Goal: Task Accomplishment & Management: Manage account settings

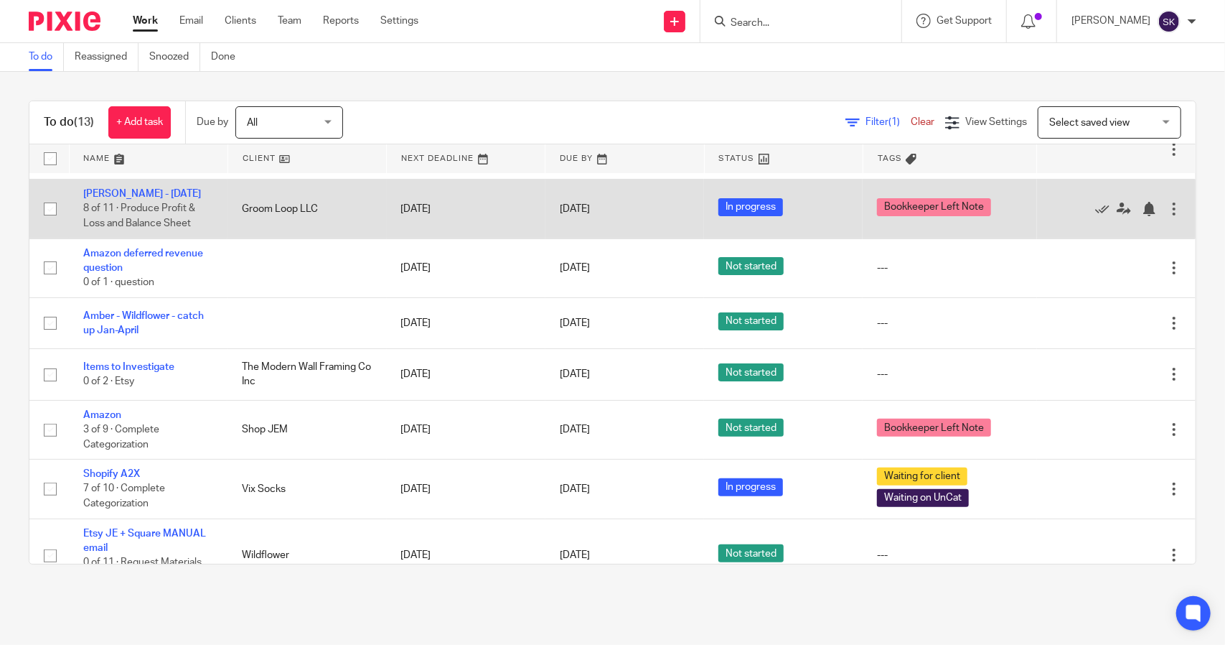
scroll to position [359, 0]
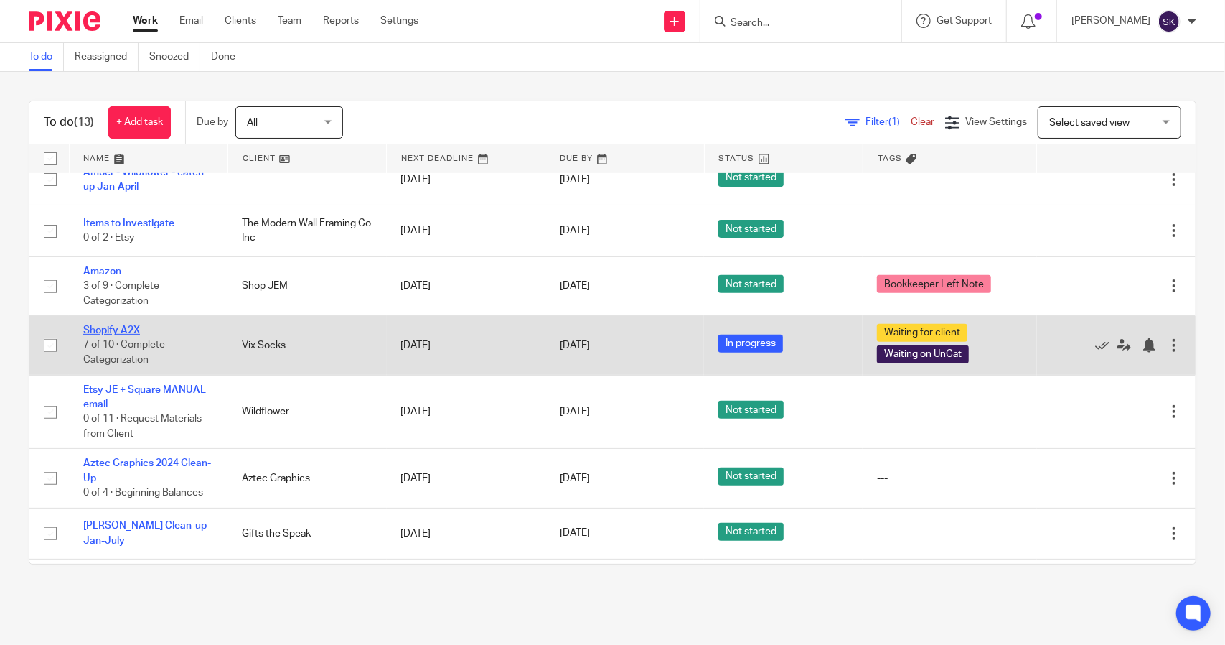
click at [123, 326] on link "Shopify A2X" at bounding box center [111, 330] width 57 height 10
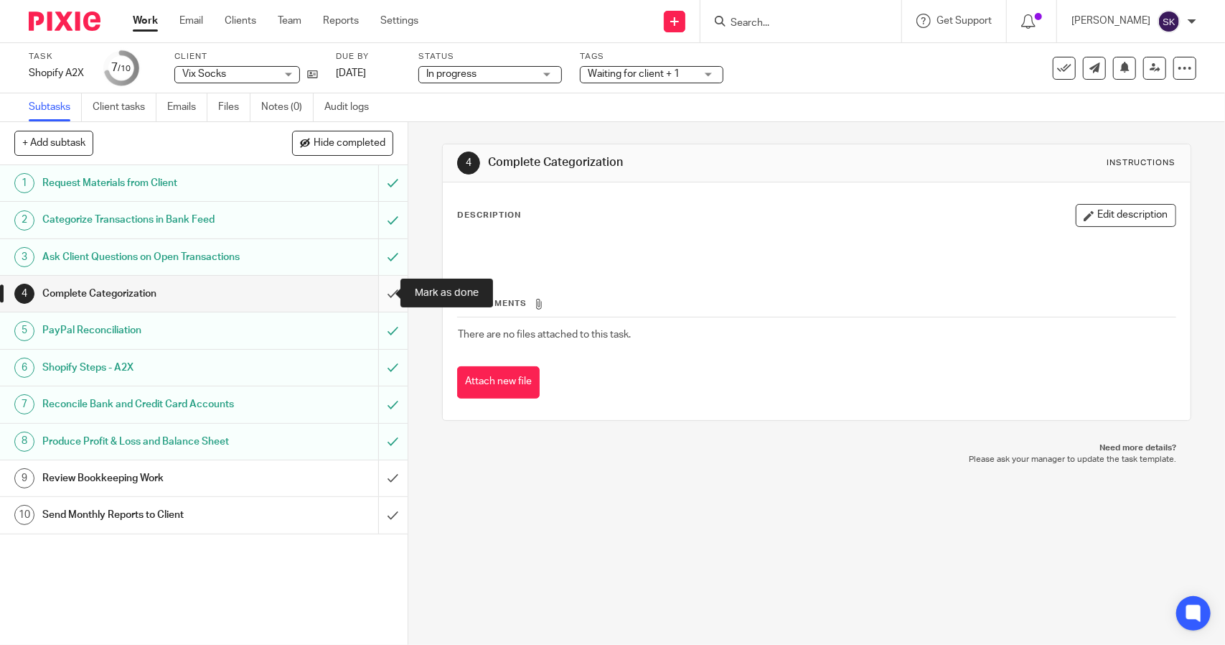
click at [384, 293] on input "submit" at bounding box center [204, 294] width 408 height 36
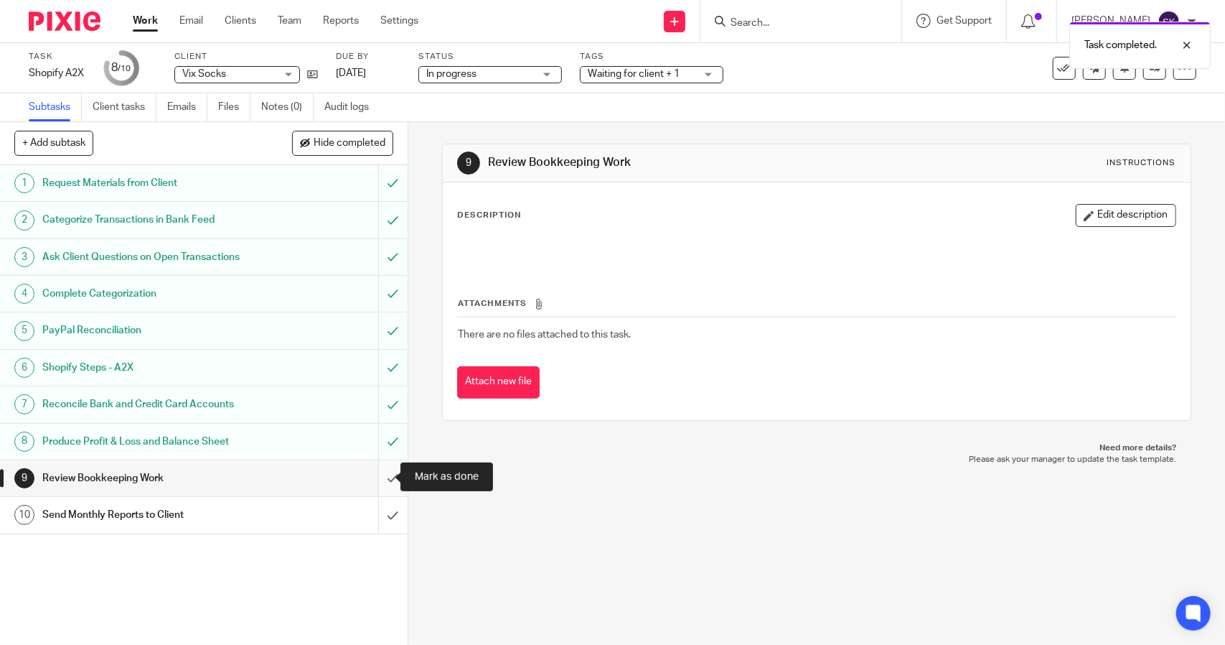
click at [381, 476] on input "submit" at bounding box center [204, 478] width 408 height 36
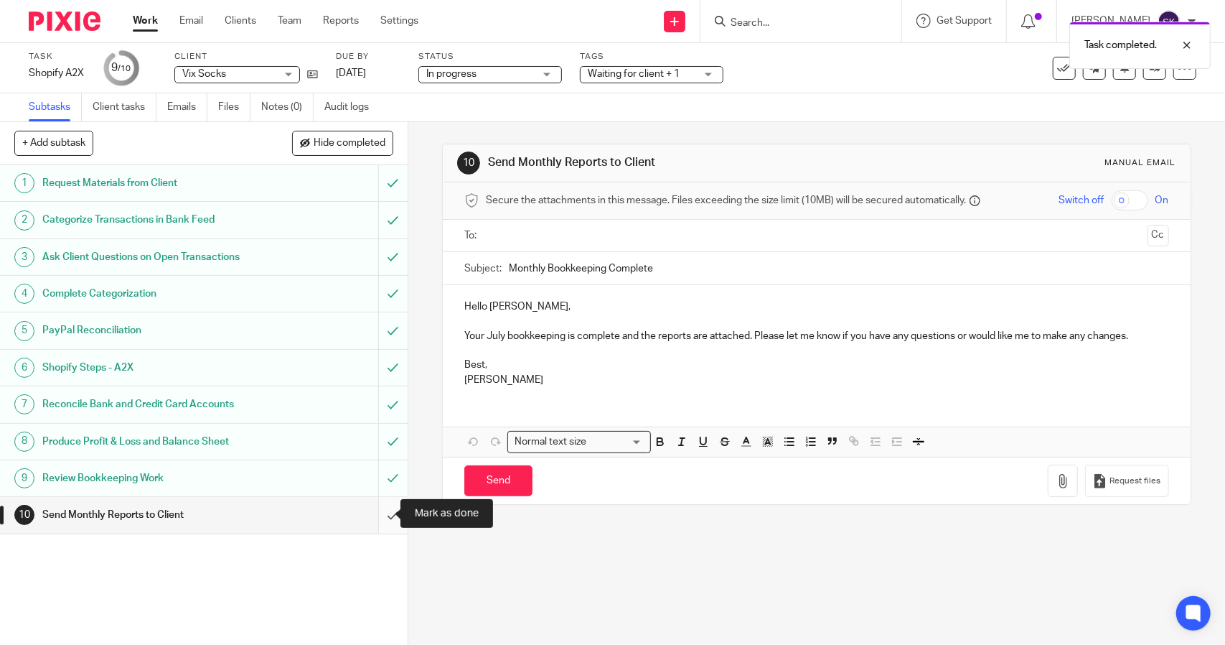
click at [378, 519] on input "submit" at bounding box center [204, 515] width 408 height 36
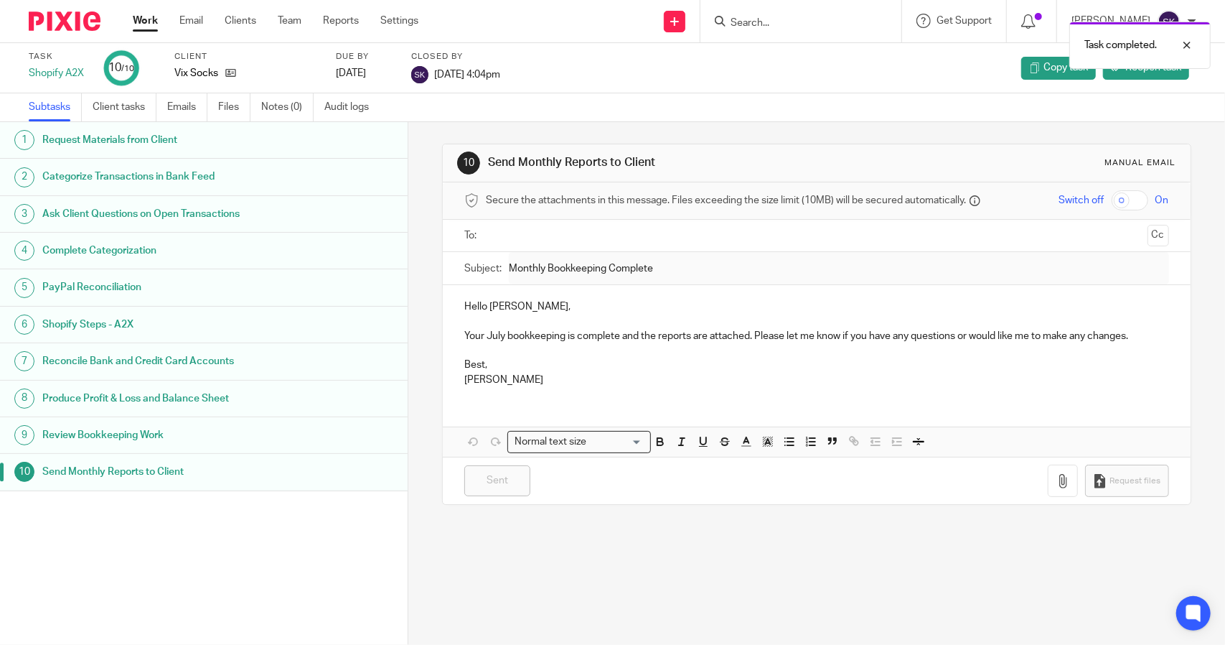
click at [140, 25] on link "Work" at bounding box center [145, 21] width 25 height 14
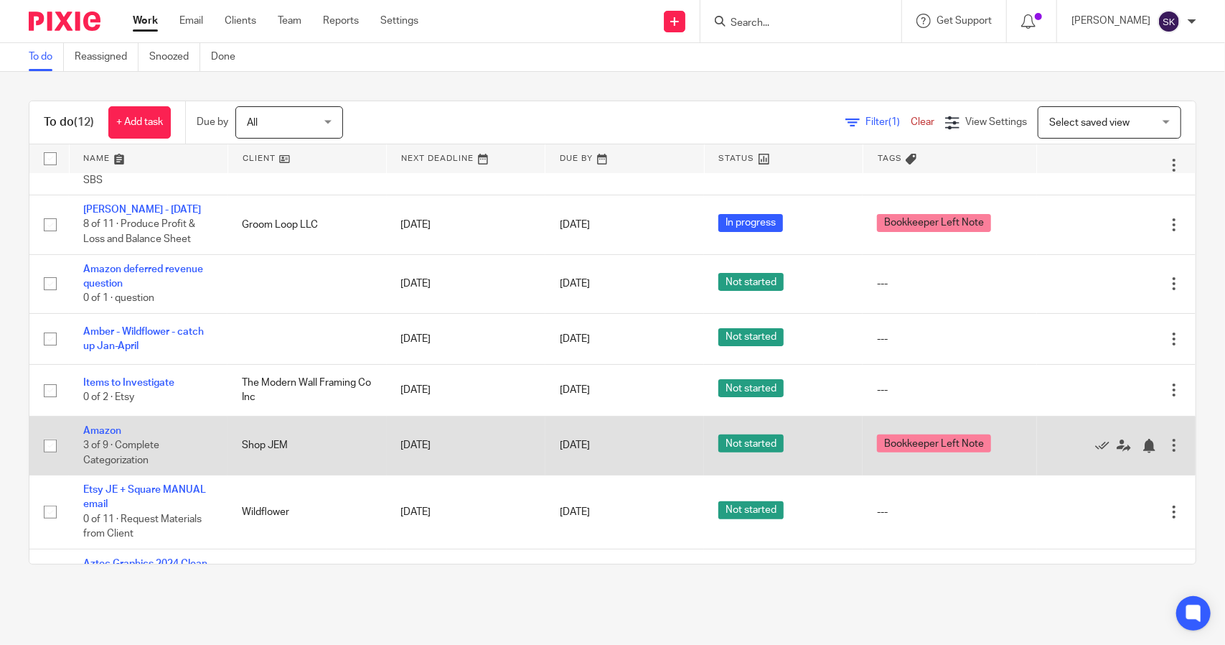
scroll to position [128, 0]
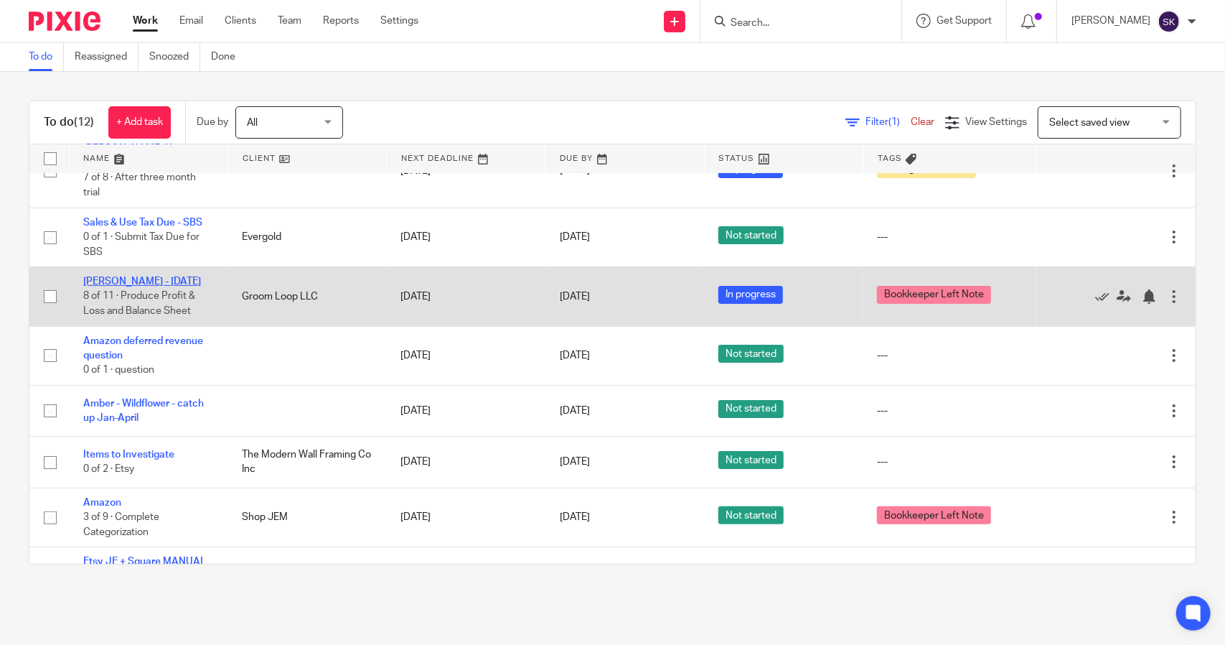
click at [151, 278] on link "[PERSON_NAME] - [DATE]" at bounding box center [142, 281] width 118 height 10
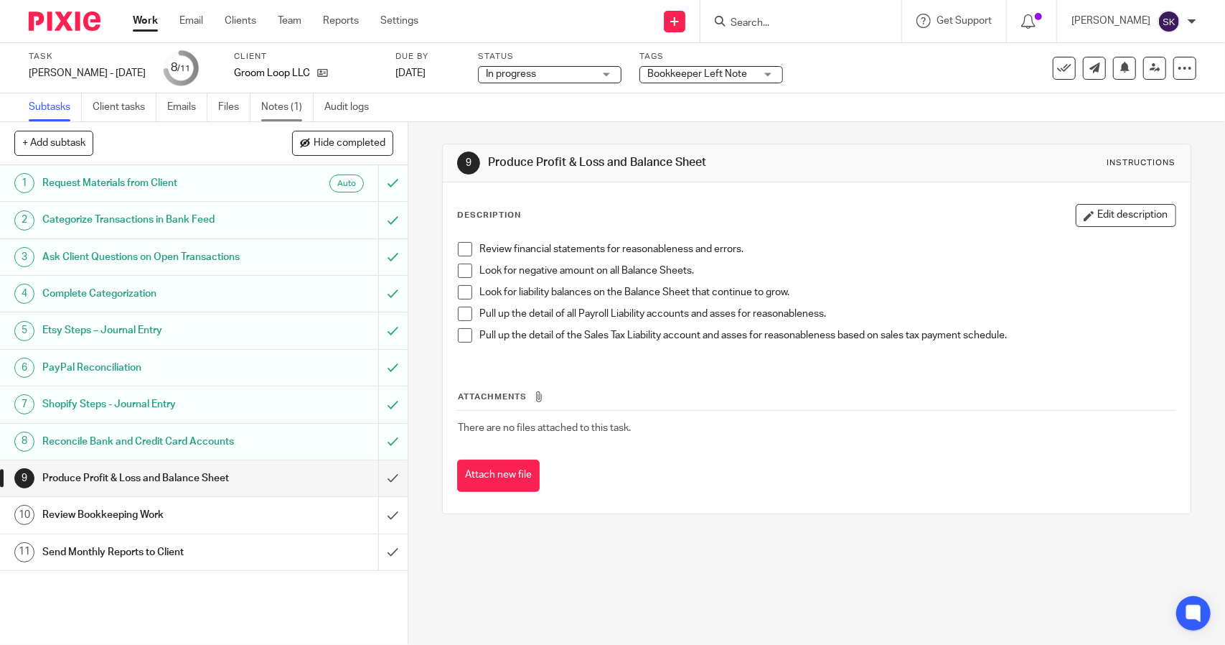
click at [286, 110] on link "Notes (1)" at bounding box center [287, 107] width 52 height 28
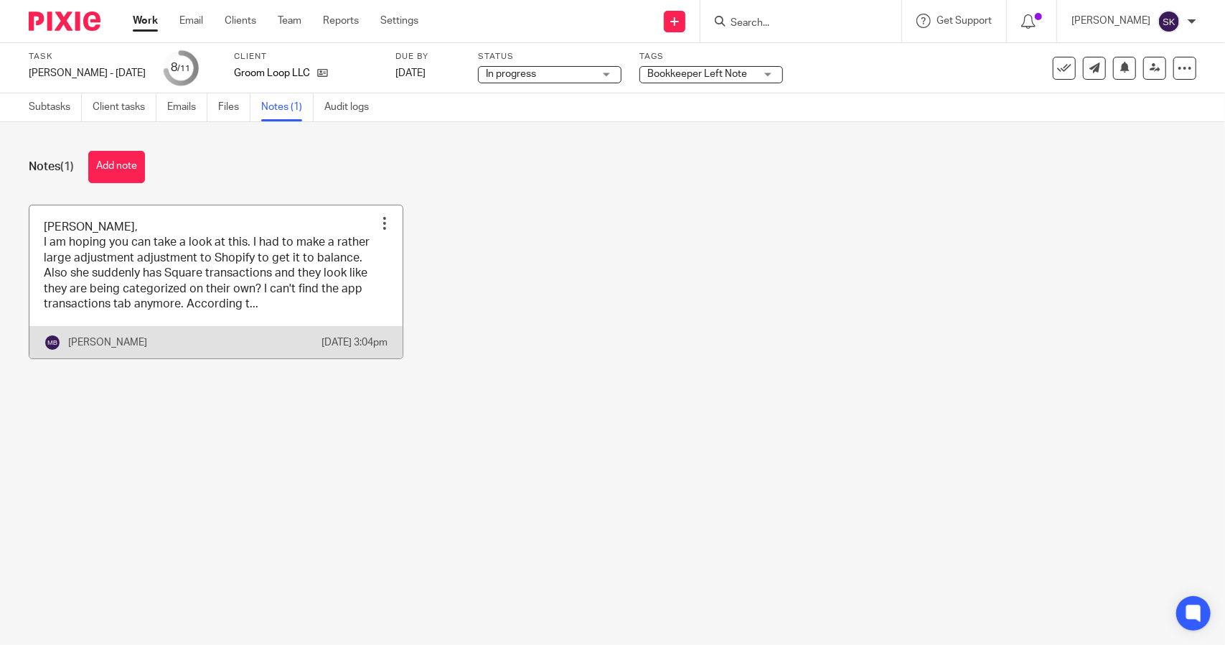
click at [202, 265] on link at bounding box center [215, 282] width 373 height 154
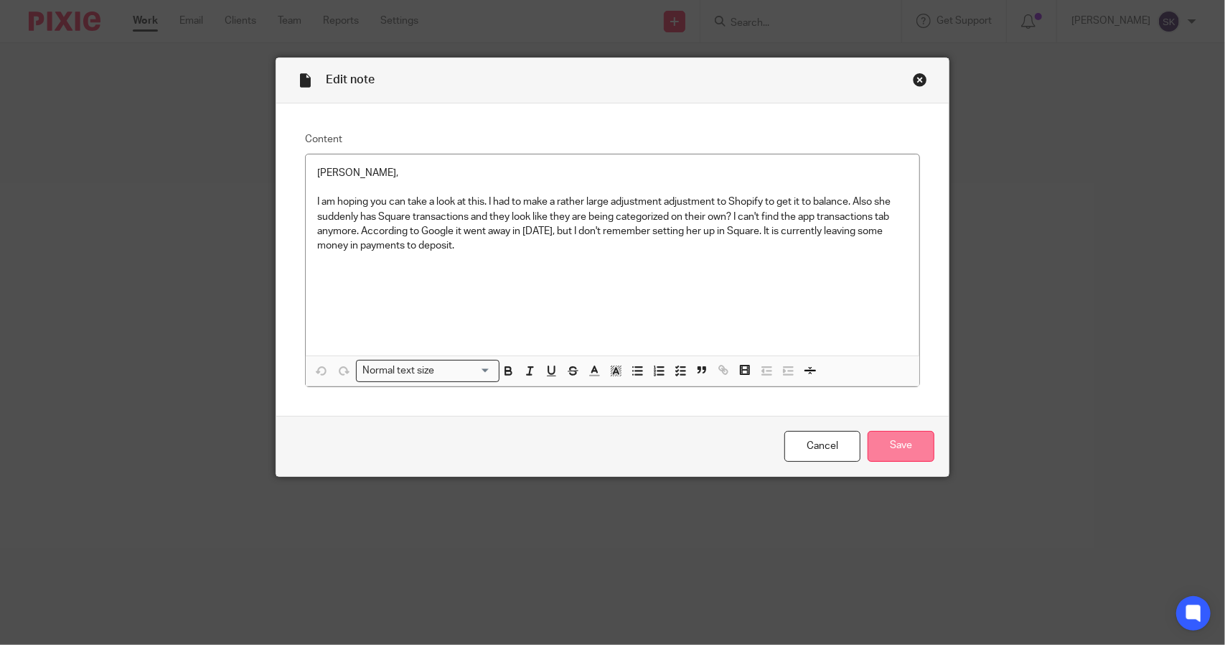
click at [891, 446] on input "Save" at bounding box center [901, 446] width 67 height 31
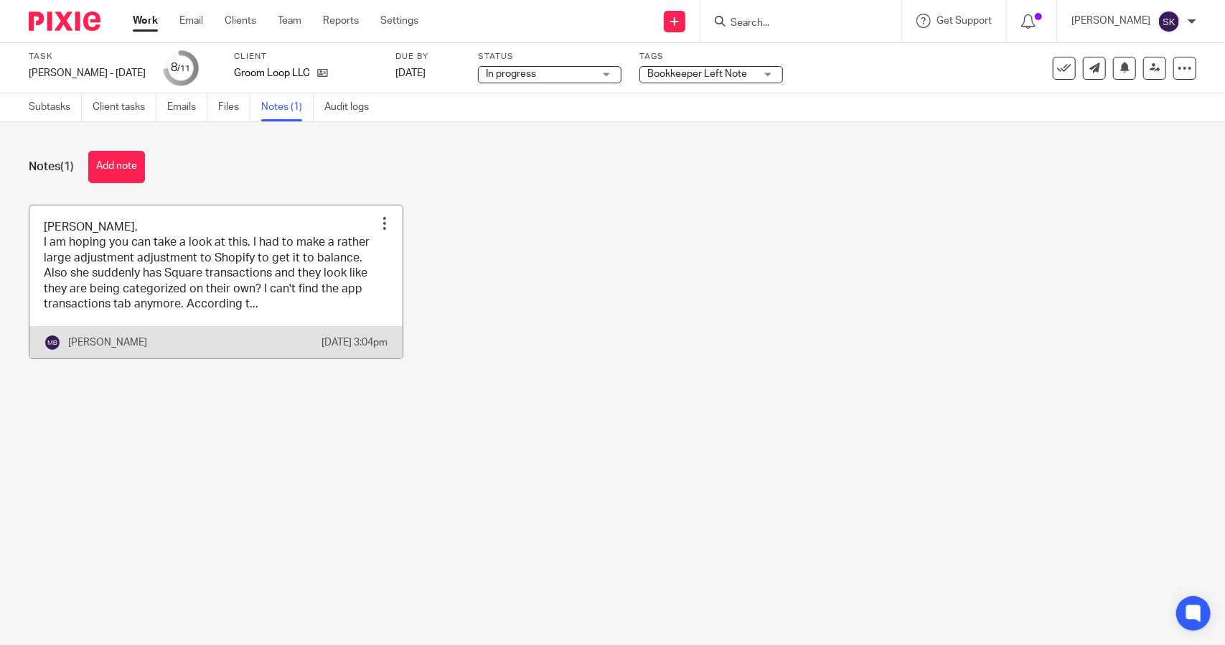
click at [165, 288] on link at bounding box center [215, 282] width 373 height 154
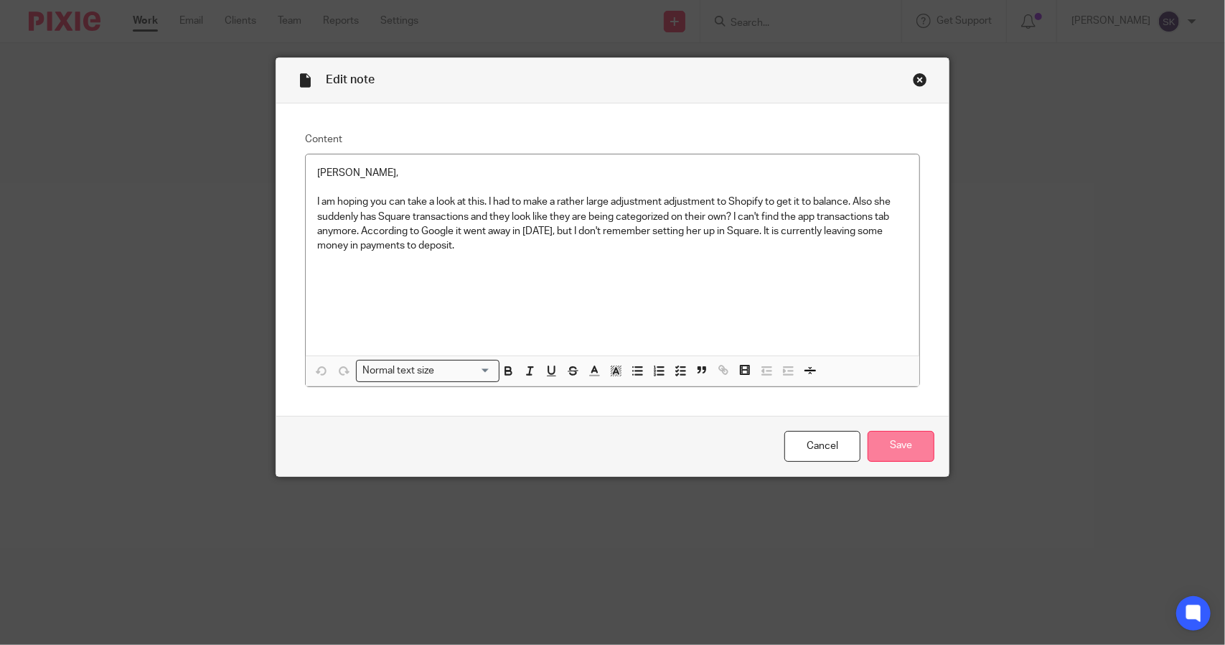
click at [898, 451] on input "Save" at bounding box center [901, 446] width 67 height 31
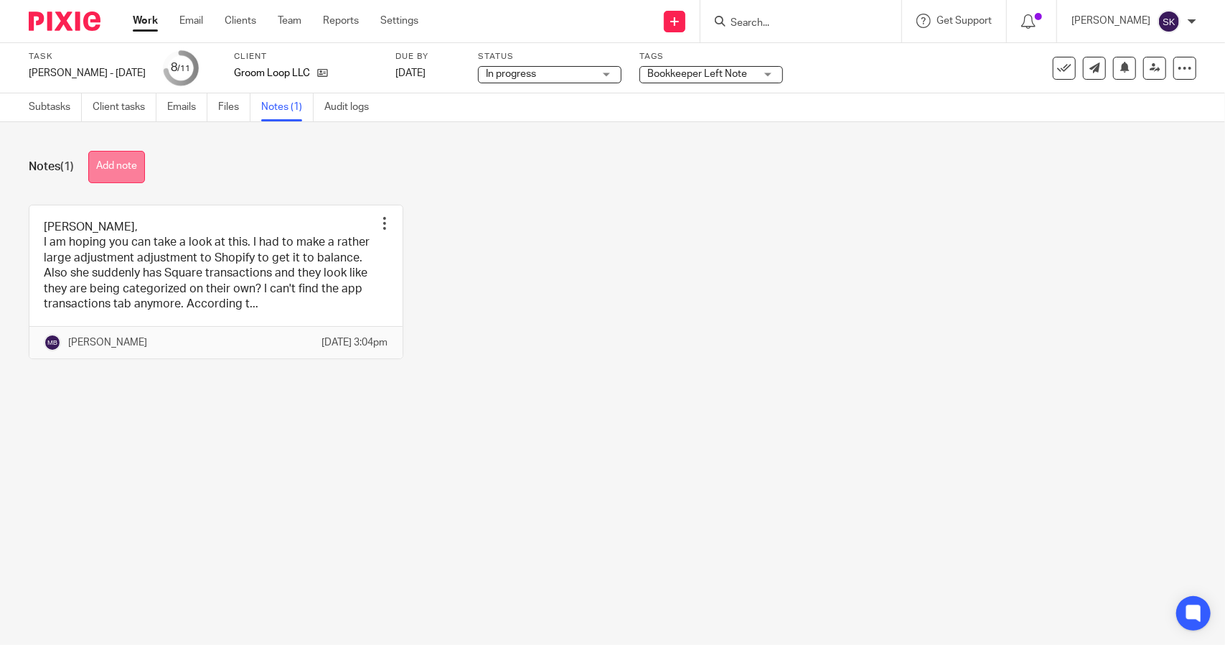
click at [118, 161] on button "Add note" at bounding box center [116, 167] width 57 height 32
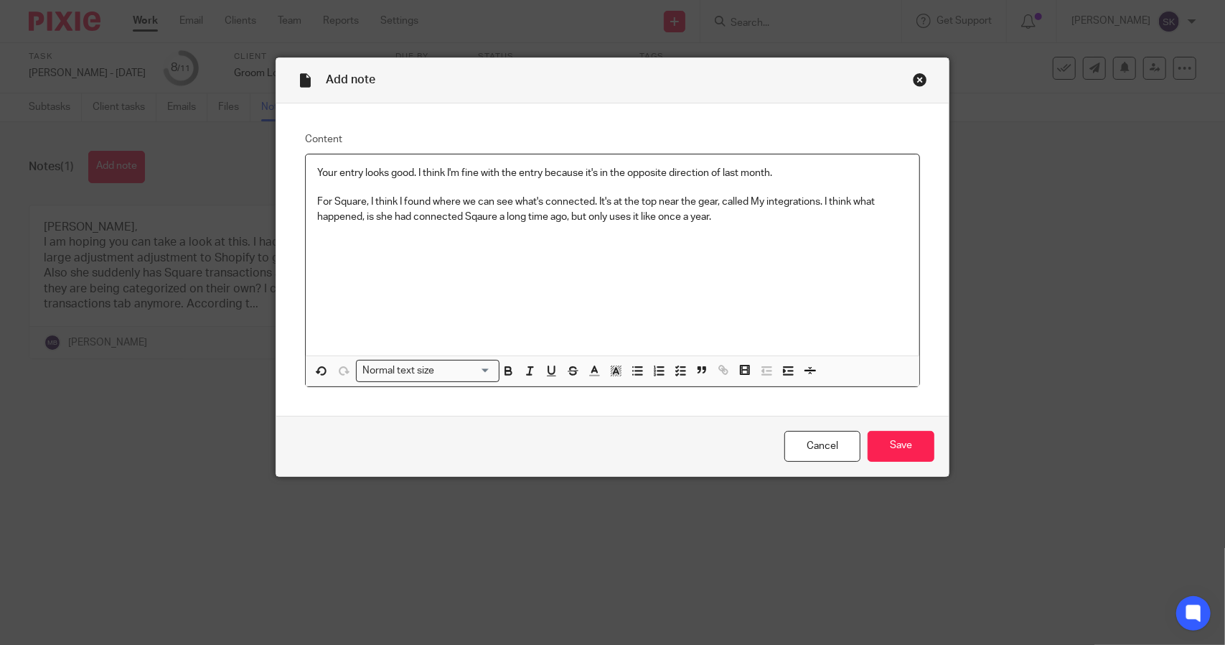
click at [482, 212] on p "For Square, I think I found where we can see what's connected. It's at the top …" at bounding box center [612, 209] width 591 height 29
click at [731, 217] on p "For Square, I think I found where we can see what's connected. It's at the top …" at bounding box center [612, 209] width 591 height 29
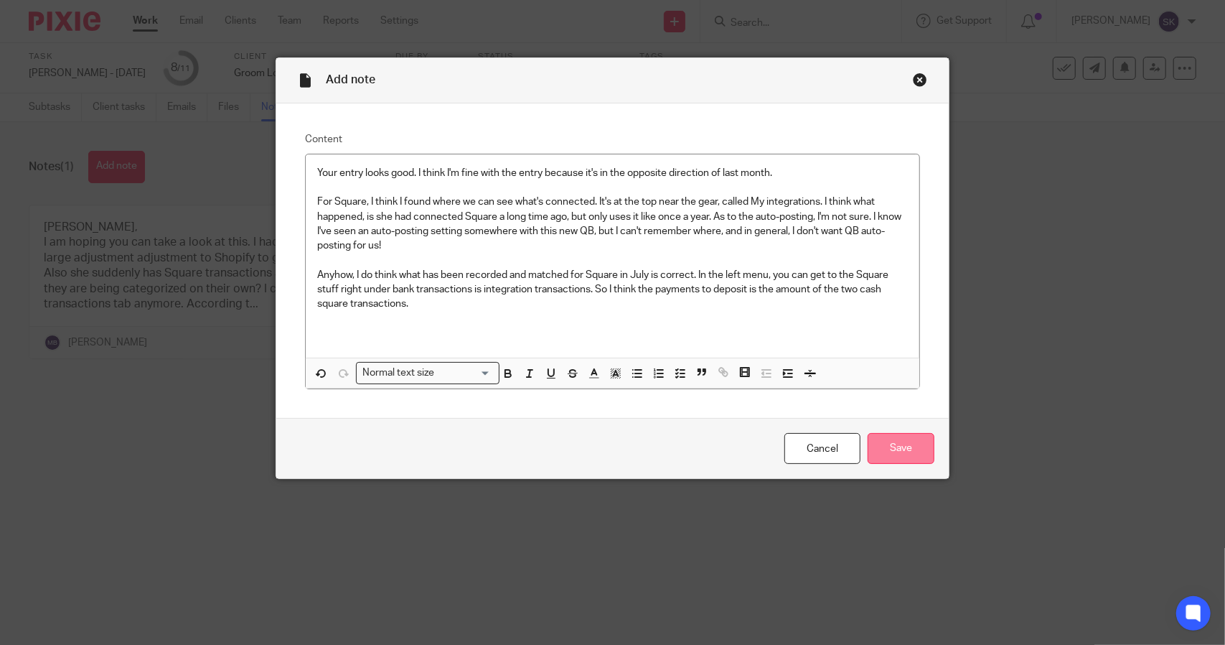
click at [894, 439] on input "Save" at bounding box center [901, 448] width 67 height 31
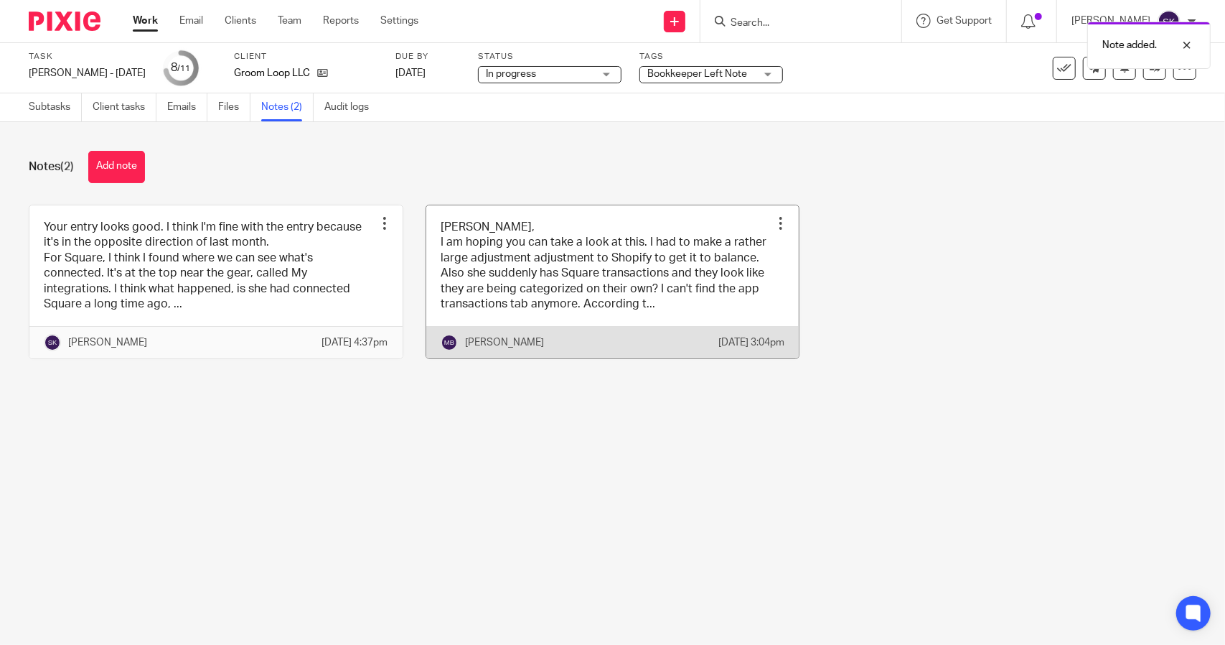
click at [651, 304] on link at bounding box center [612, 282] width 373 height 154
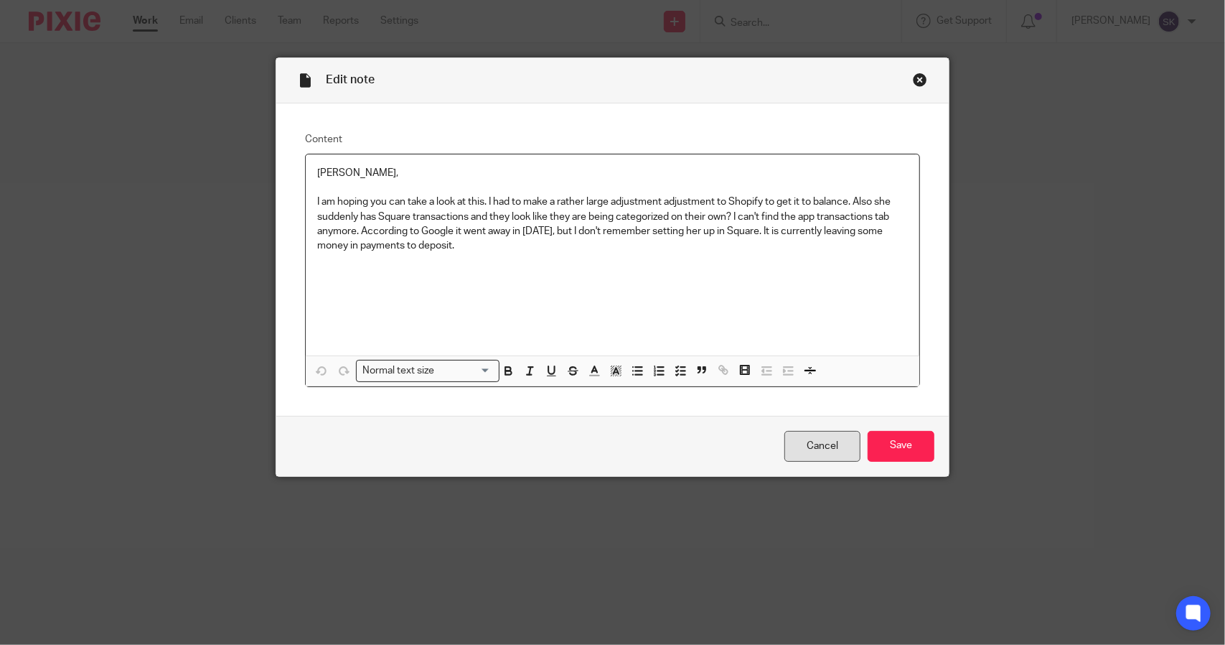
click at [819, 449] on link "Cancel" at bounding box center [822, 446] width 76 height 31
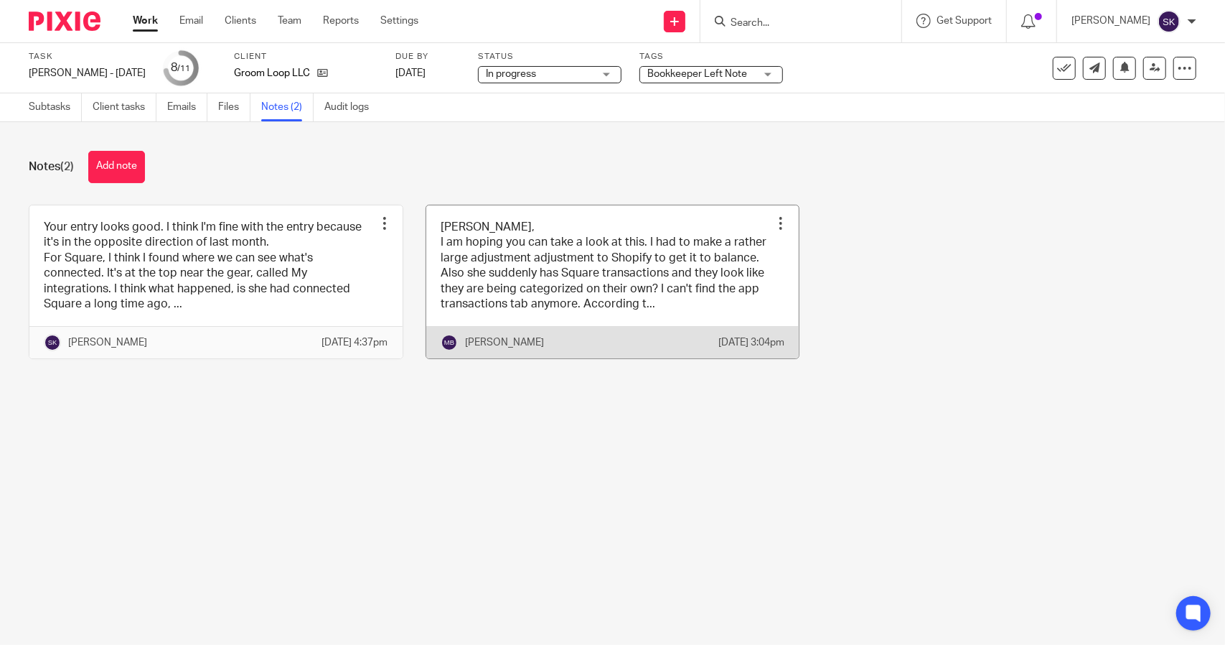
click at [614, 288] on link at bounding box center [612, 282] width 373 height 154
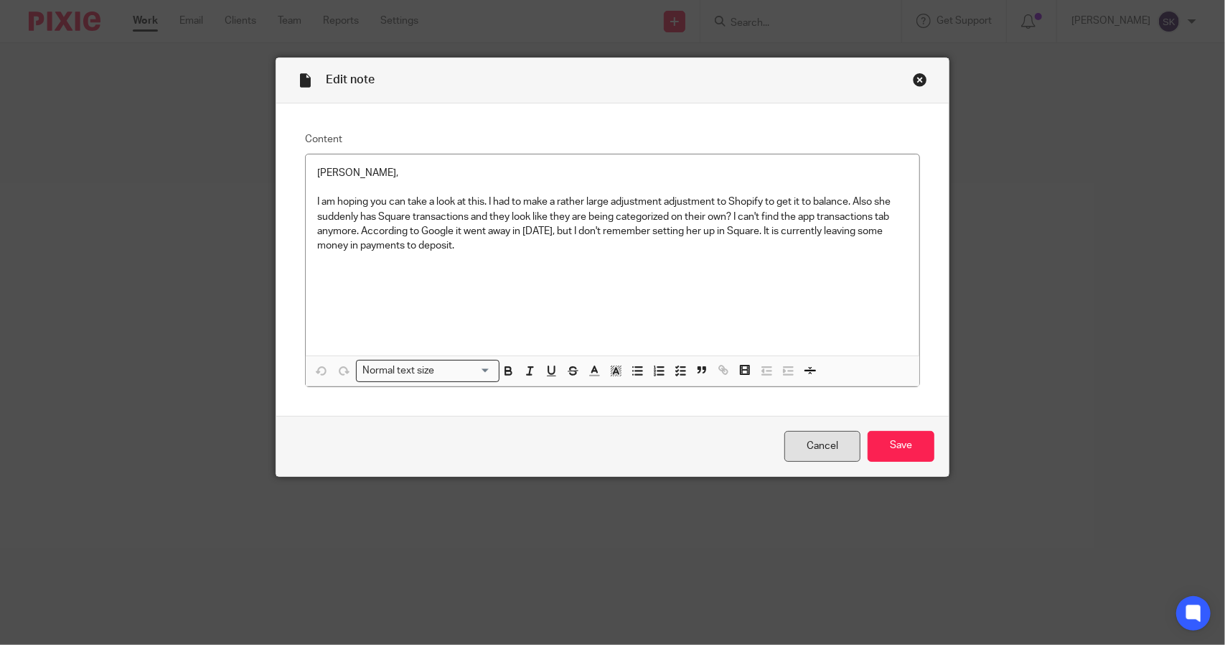
click at [813, 447] on link "Cancel" at bounding box center [822, 446] width 76 height 31
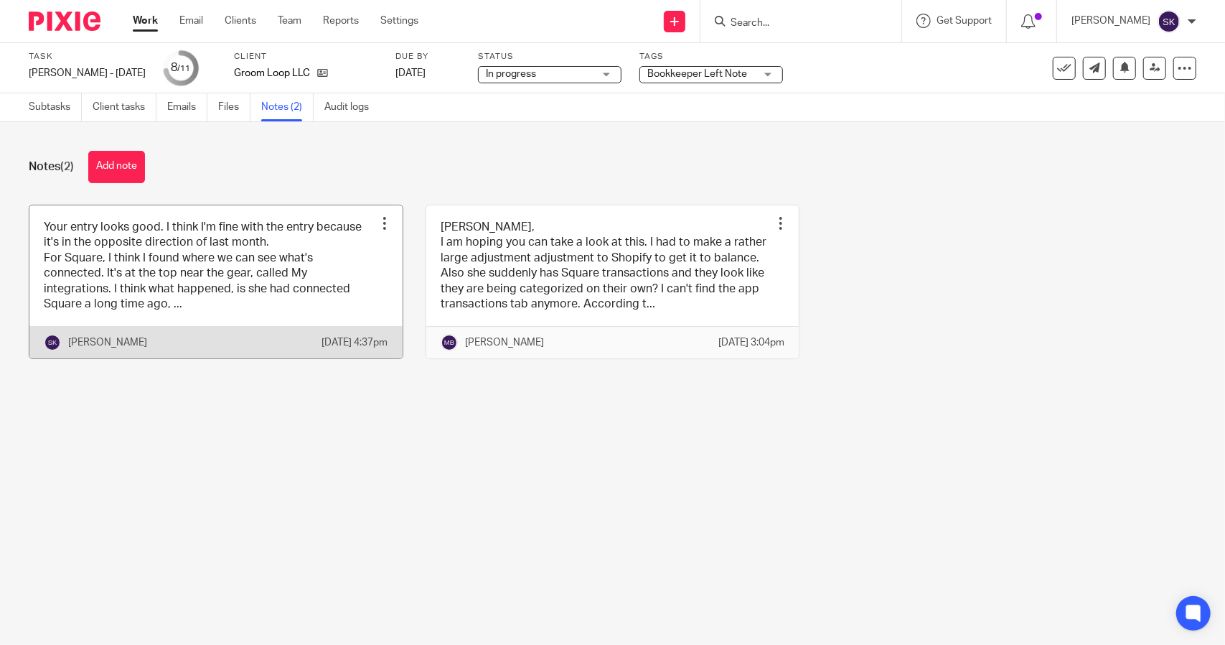
click at [206, 289] on link at bounding box center [215, 282] width 373 height 154
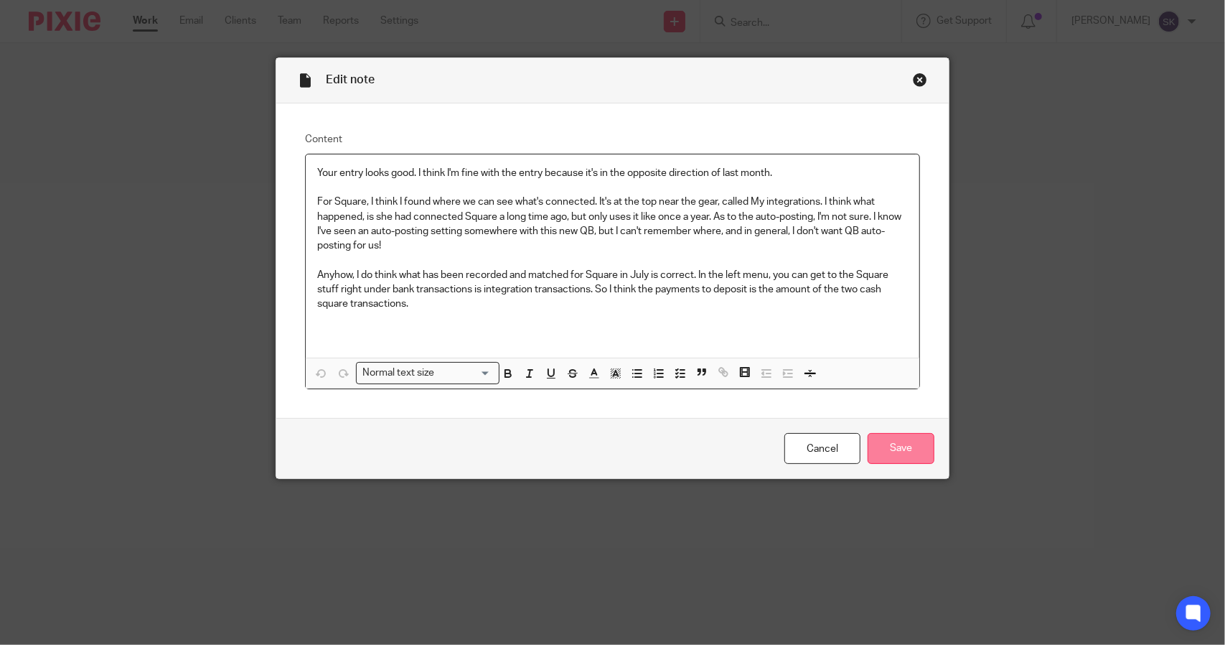
click at [897, 442] on input "Save" at bounding box center [901, 448] width 67 height 31
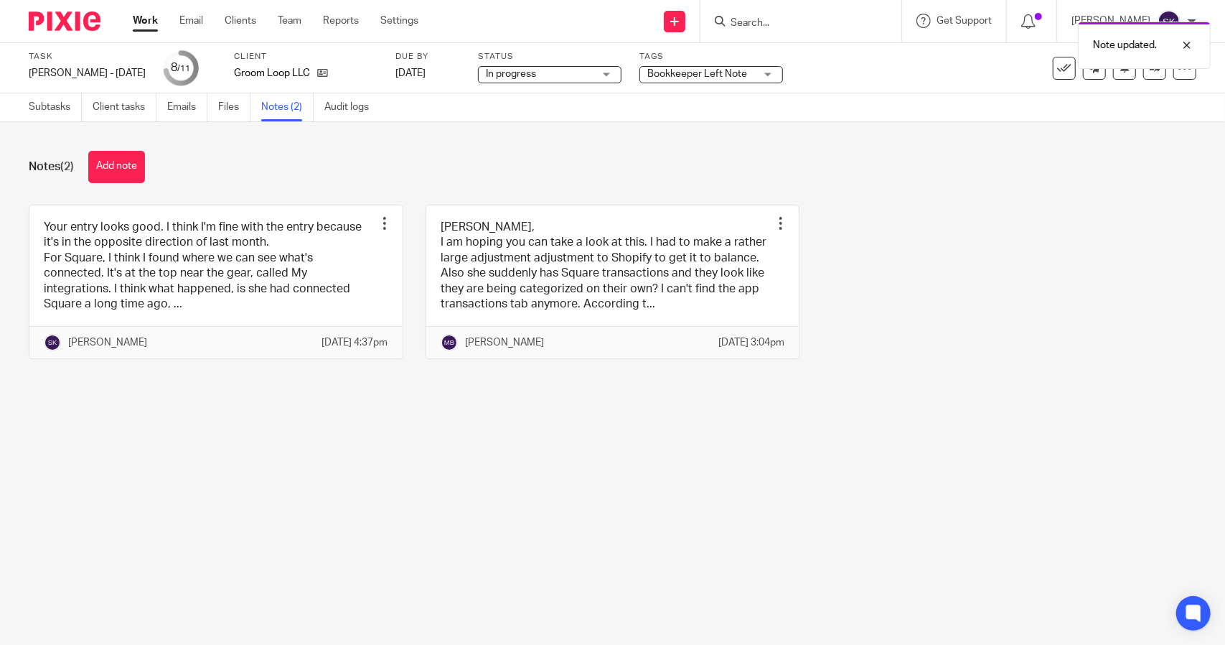
click at [693, 80] on span "Bookkeeper Left Note" at bounding box center [701, 74] width 108 height 15
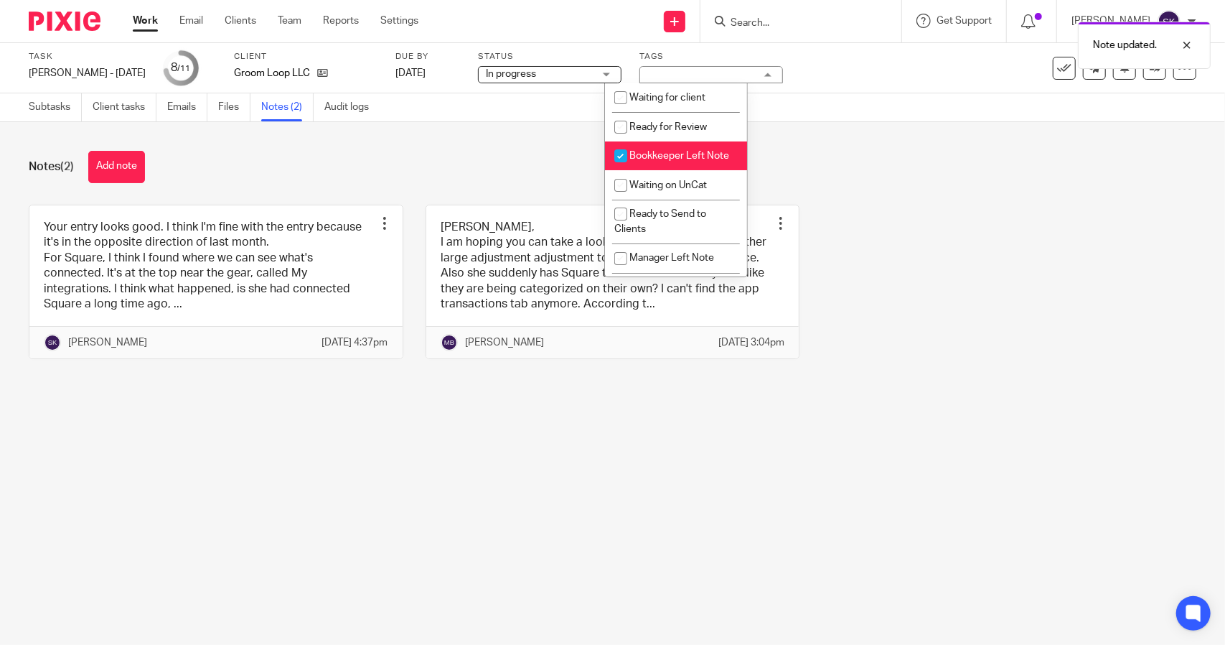
click at [620, 156] on input "checkbox" at bounding box center [620, 155] width 27 height 27
checkbox input "false"
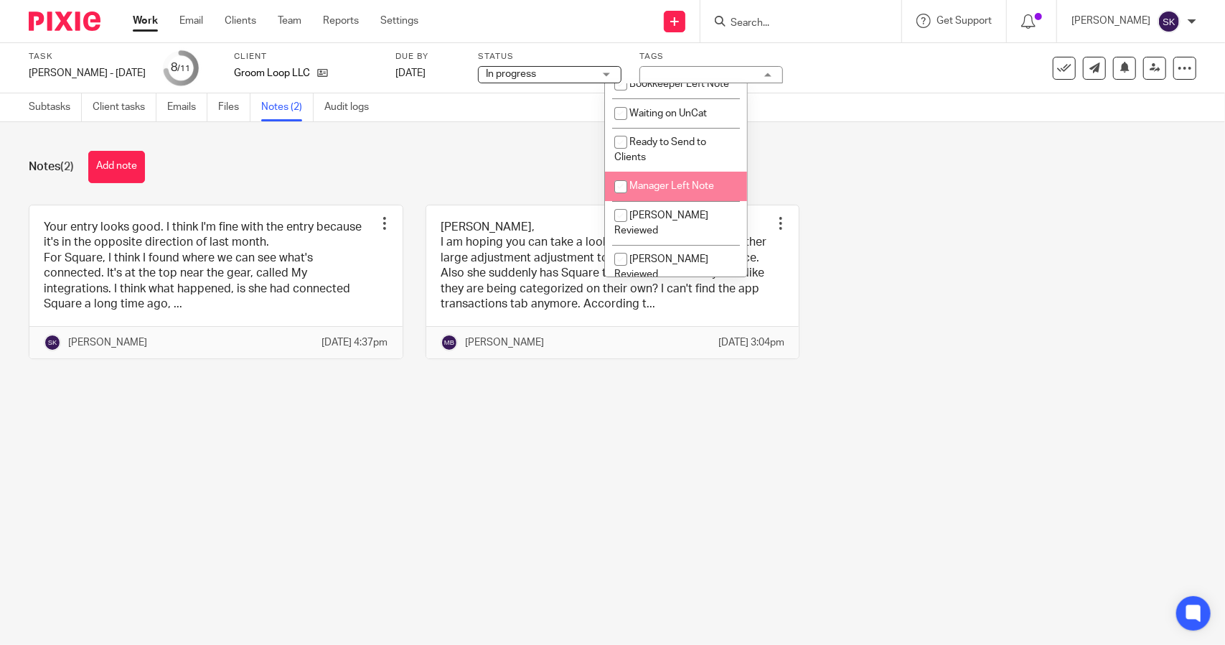
click at [619, 200] on input "checkbox" at bounding box center [620, 186] width 27 height 27
checkbox input "true"
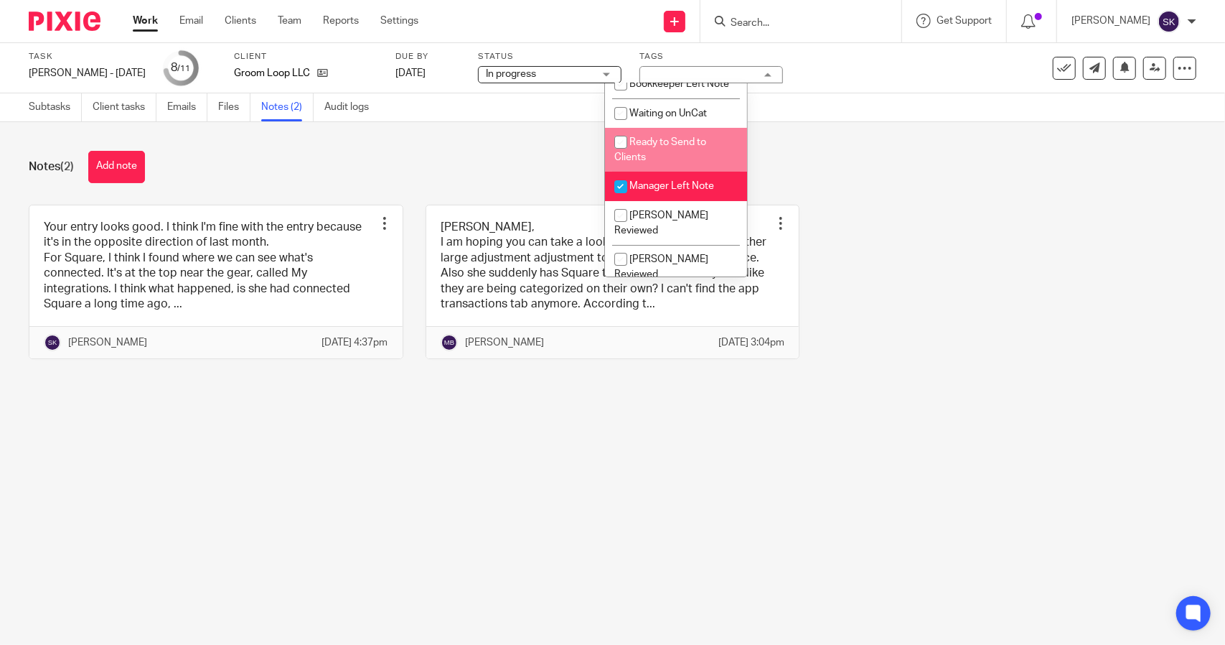
click at [940, 81] on div "Task [PERSON_NAME] - [DATE] Save [PERSON_NAME] - [DATE] 8 /11 Client Groom Loop…" at bounding box center [515, 68] width 973 height 34
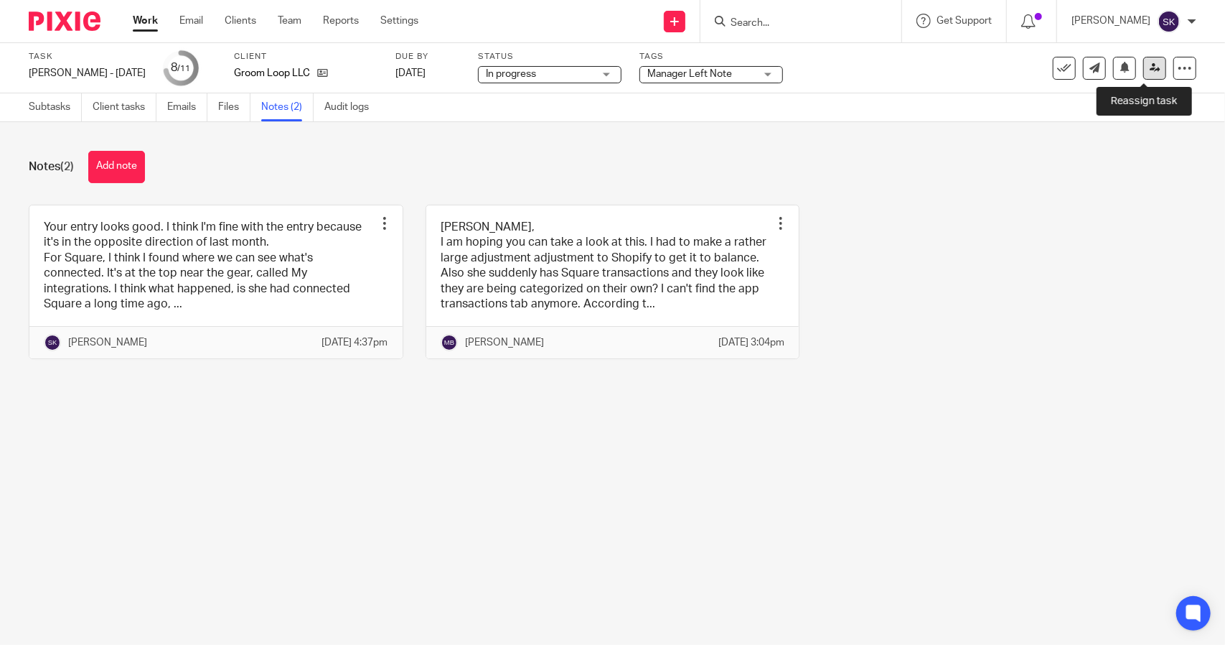
click at [1150, 64] on icon at bounding box center [1155, 67] width 11 height 11
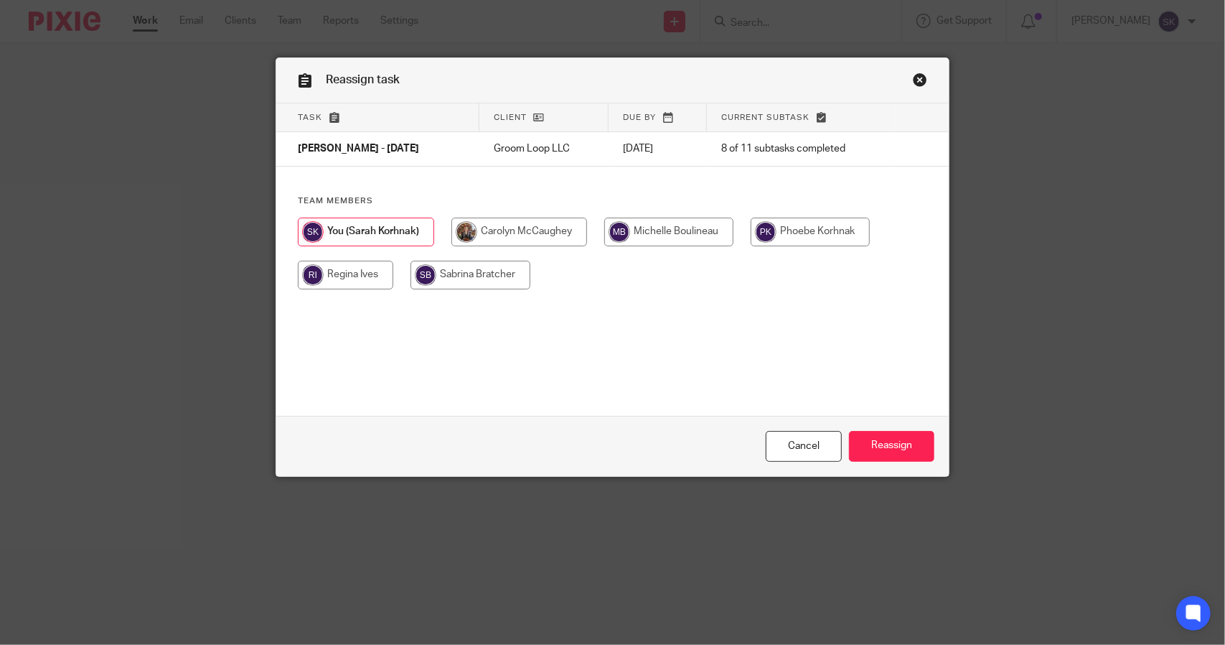
click at [676, 223] on input "radio" at bounding box center [668, 231] width 129 height 29
radio input "true"
click at [871, 441] on input "Reassign" at bounding box center [891, 446] width 85 height 31
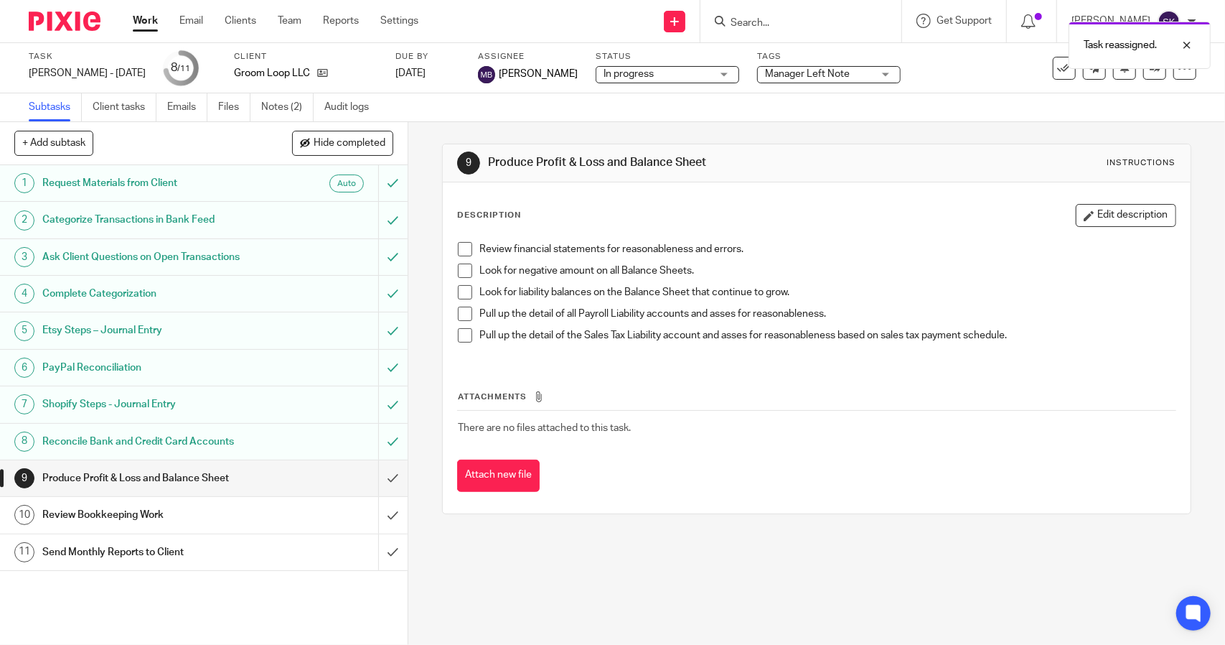
click at [152, 21] on link "Work" at bounding box center [145, 21] width 25 height 14
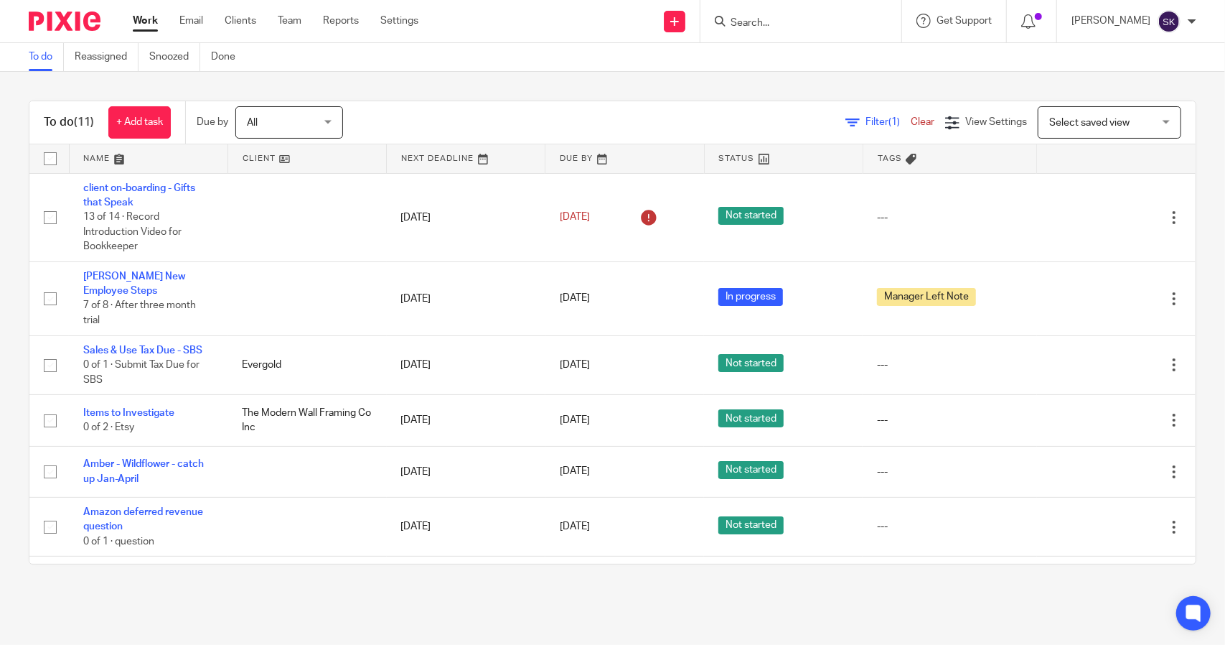
click at [151, 17] on link "Work" at bounding box center [145, 21] width 25 height 14
click at [247, 22] on link "Clients" at bounding box center [241, 21] width 32 height 14
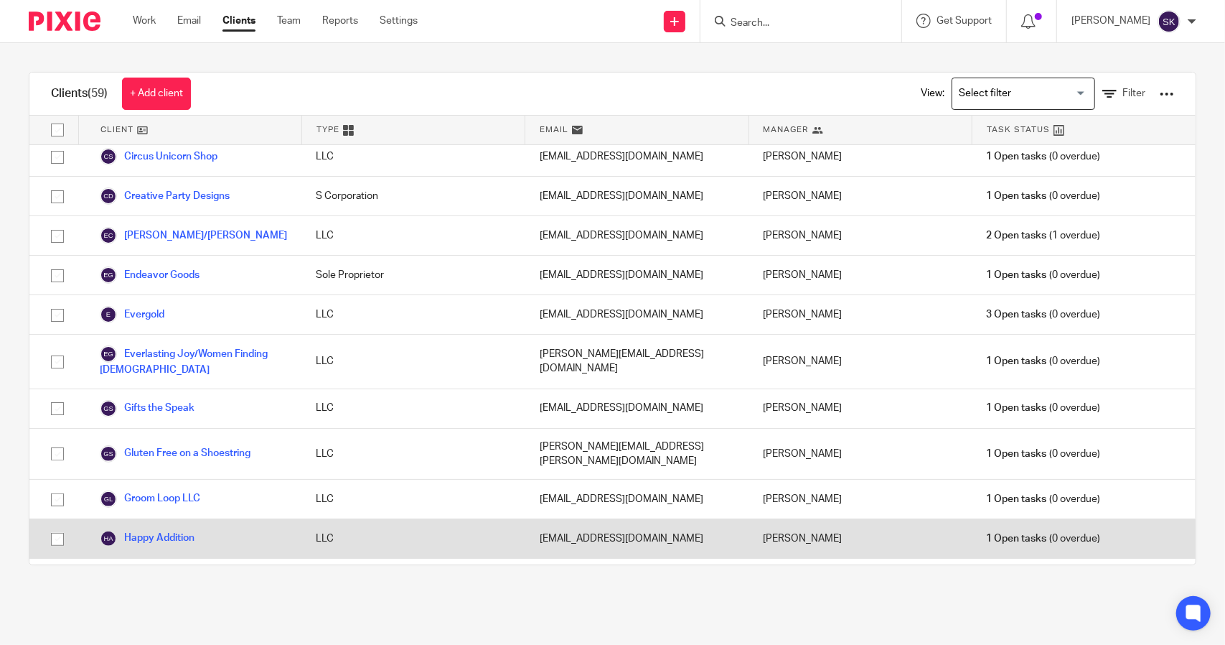
scroll to position [574, 0]
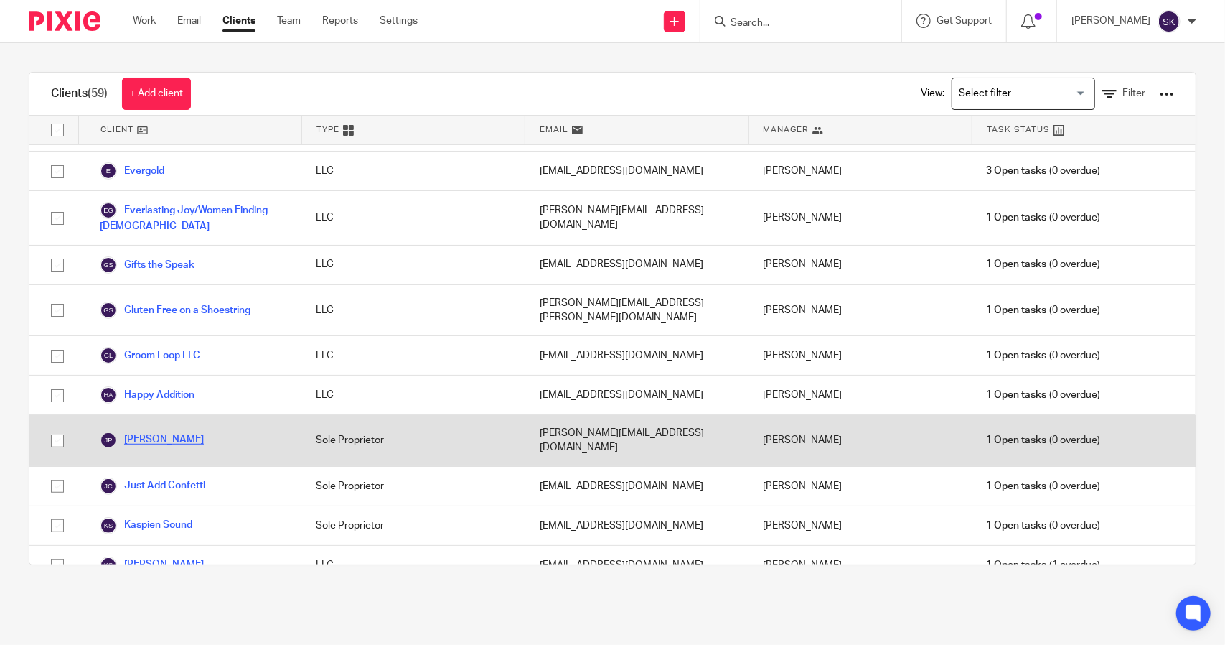
click at [162, 431] on link "[PERSON_NAME]" at bounding box center [152, 439] width 104 height 17
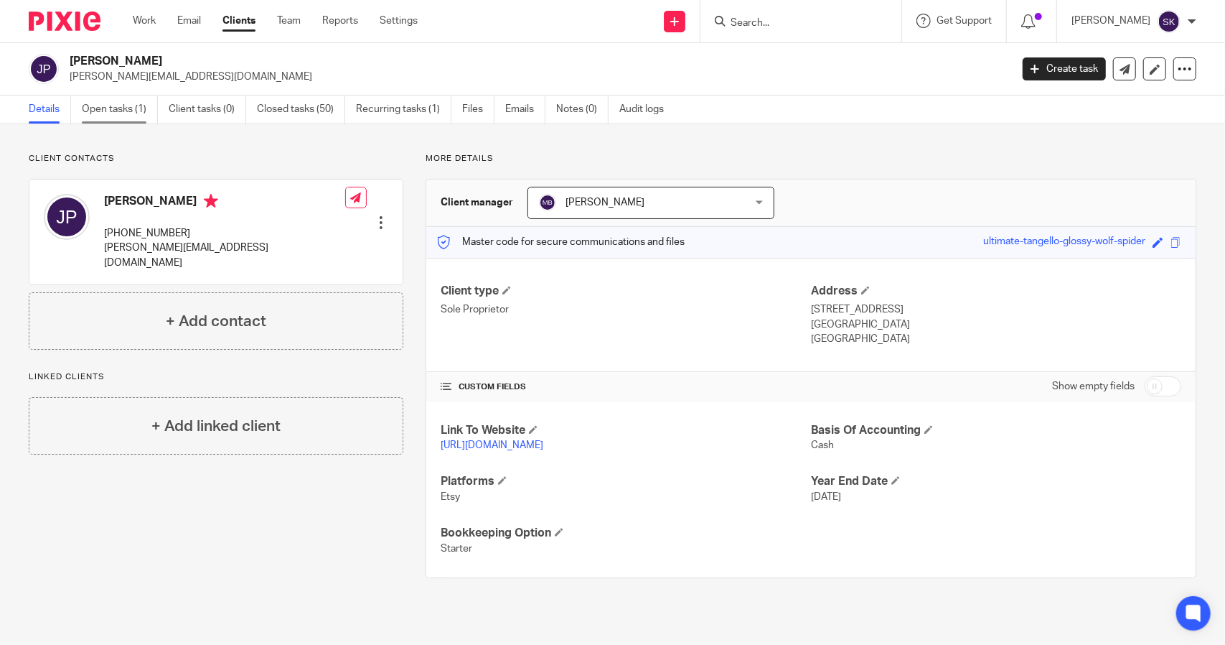
click at [123, 118] on link "Open tasks (1)" at bounding box center [120, 109] width 76 height 28
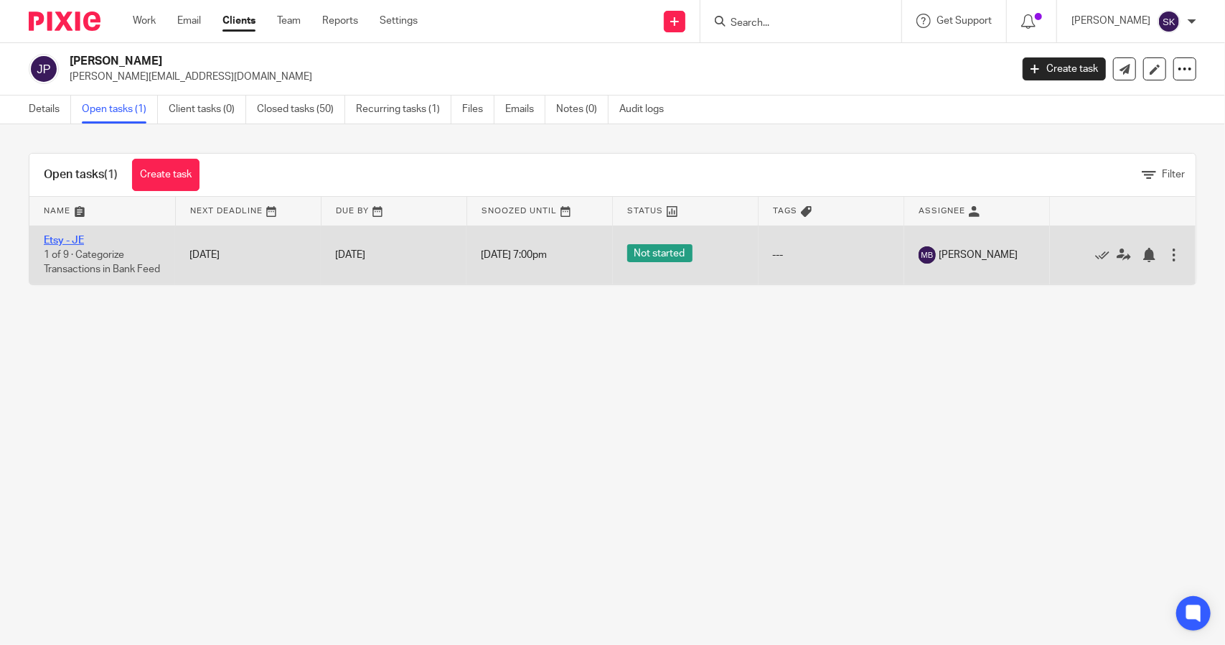
click at [50, 239] on link "Etsy - JE" at bounding box center [64, 240] width 40 height 10
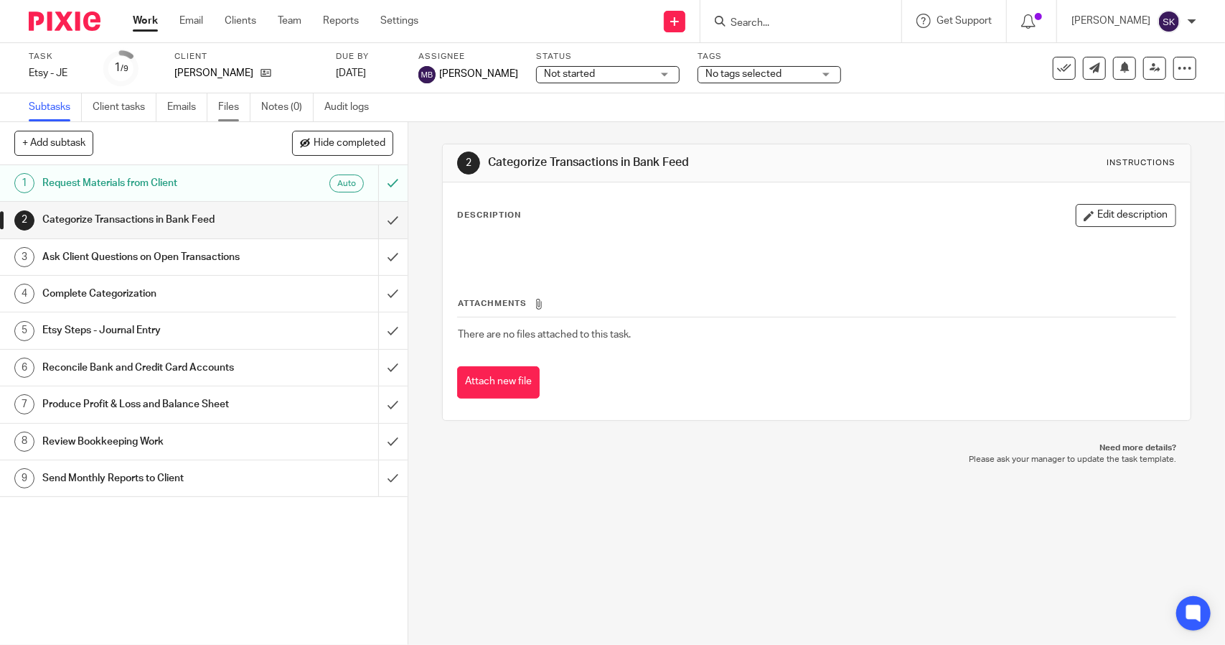
click at [227, 107] on link "Files" at bounding box center [234, 107] width 32 height 28
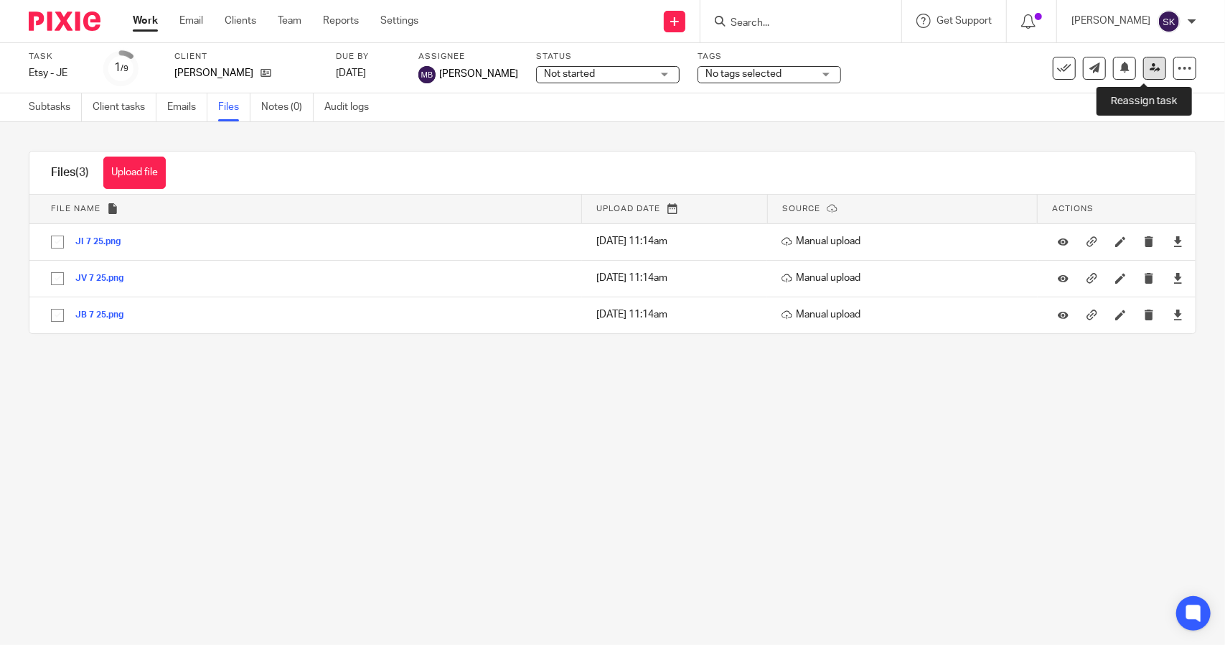
click at [1143, 75] on link at bounding box center [1154, 68] width 23 height 23
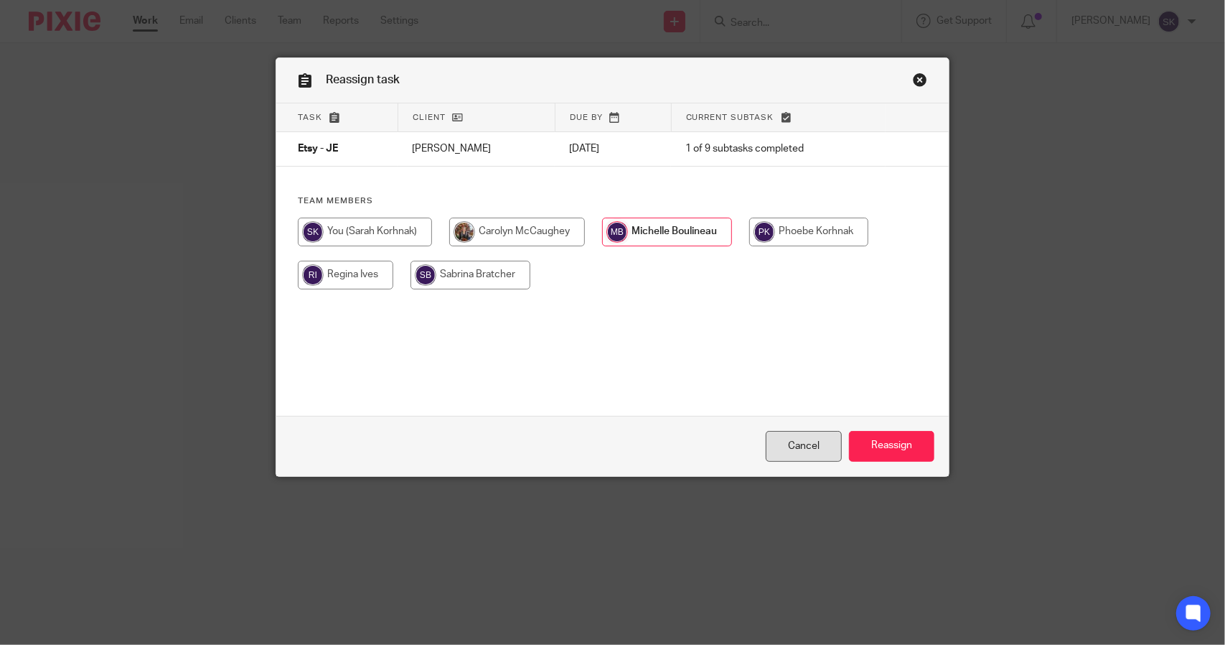
click at [805, 446] on link "Cancel" at bounding box center [804, 446] width 76 height 31
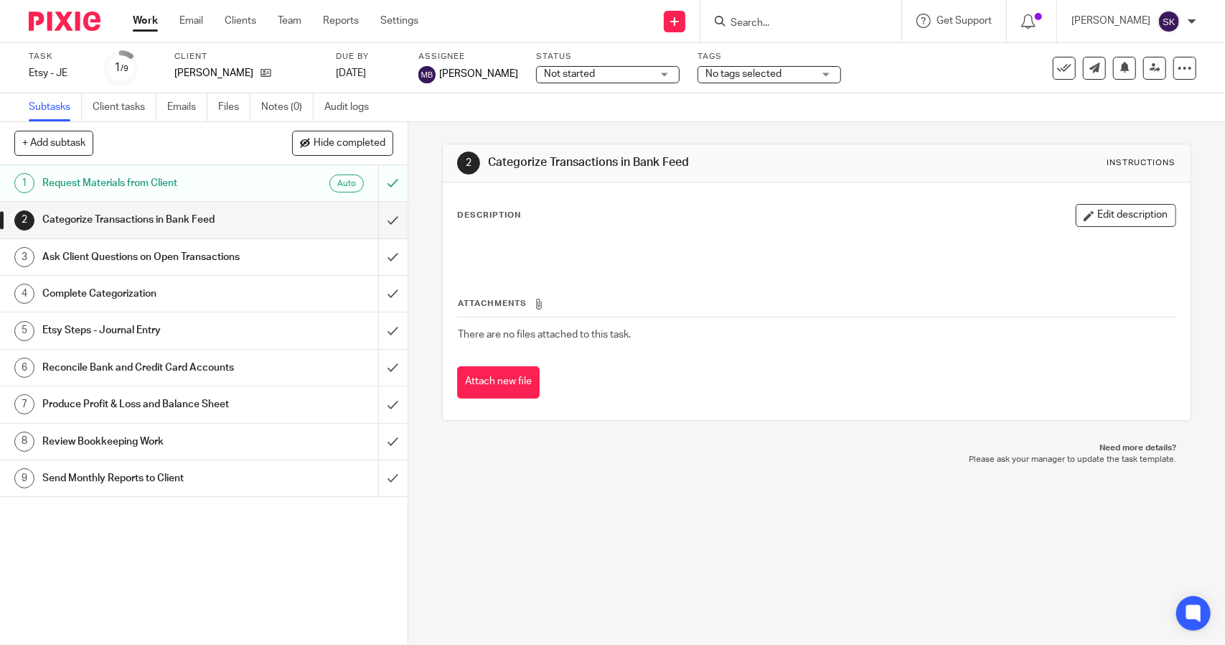
click at [277, 17] on ul "Work Email Clients Team Reports Settings" at bounding box center [286, 21] width 307 height 14
click at [290, 19] on link "Team" at bounding box center [290, 21] width 24 height 14
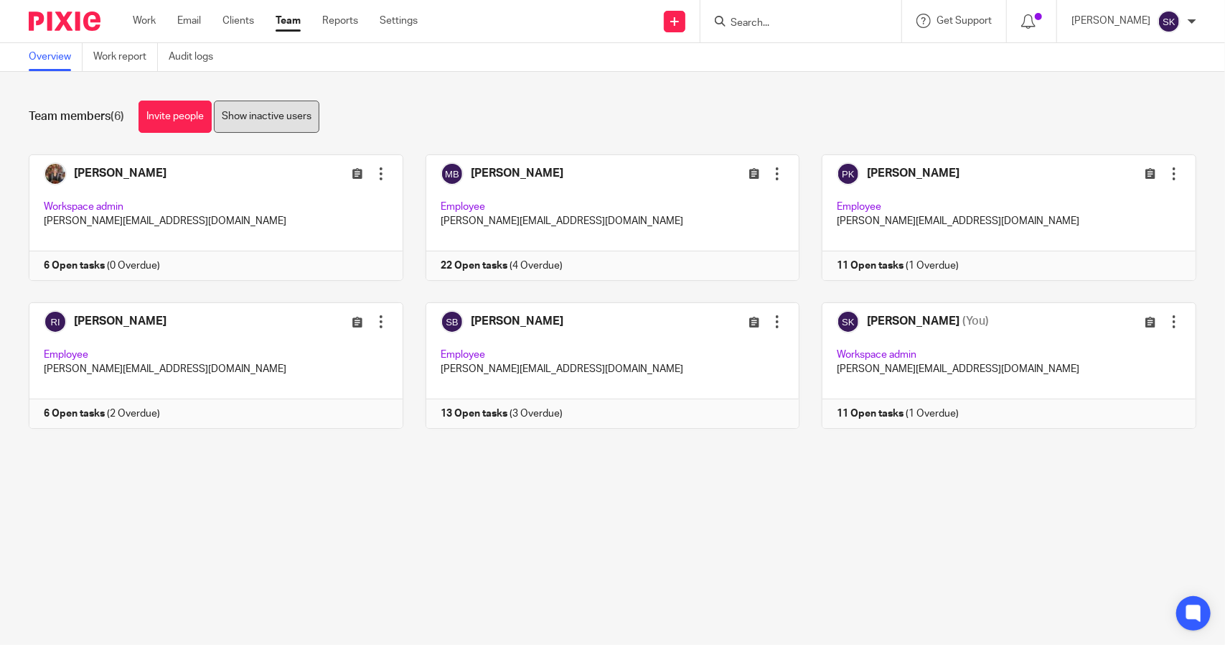
click at [261, 113] on link "Show inactive users" at bounding box center [267, 116] width 106 height 32
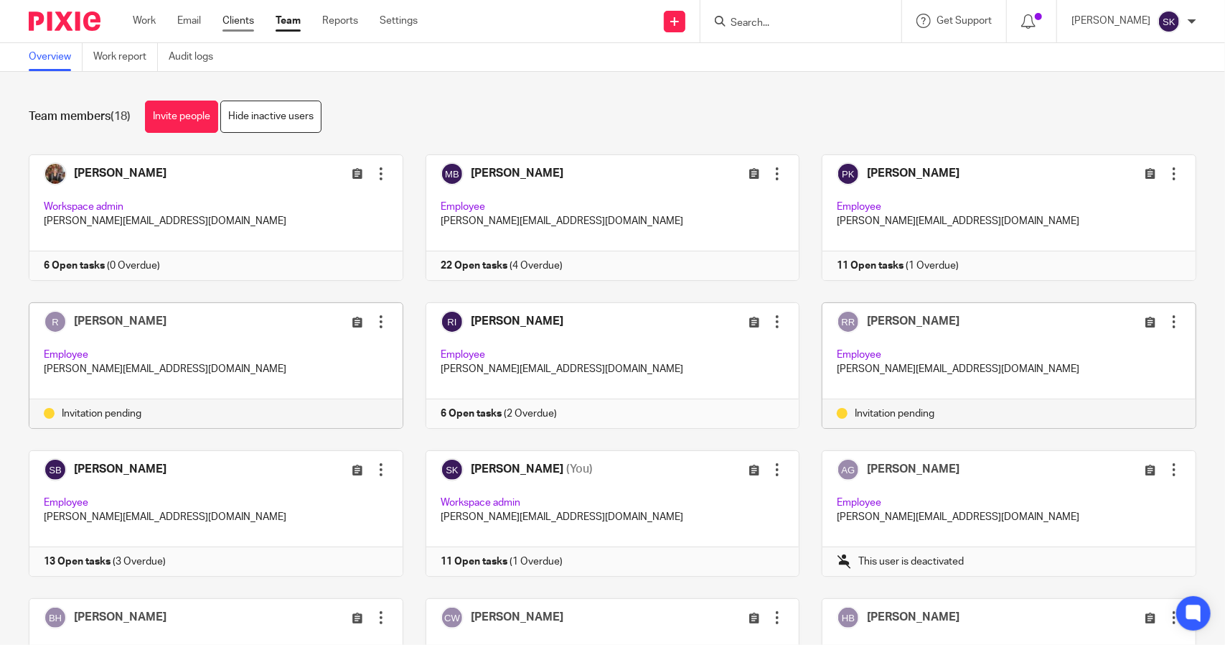
click at [236, 19] on link "Clients" at bounding box center [238, 21] width 32 height 14
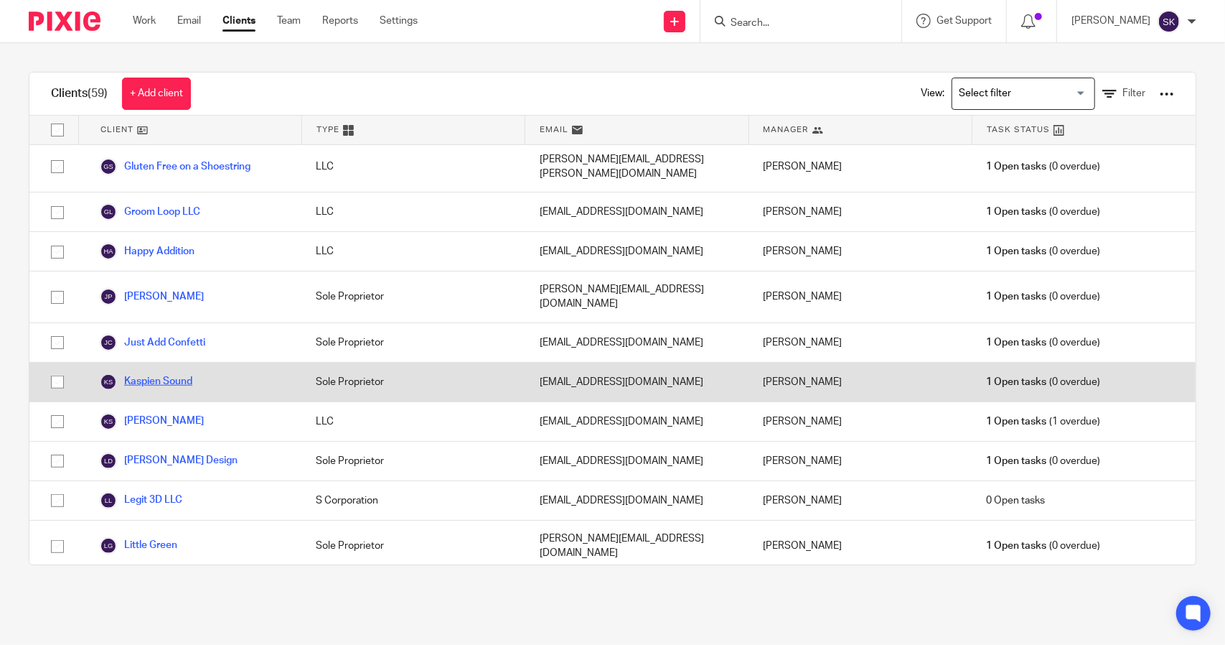
scroll to position [646, 0]
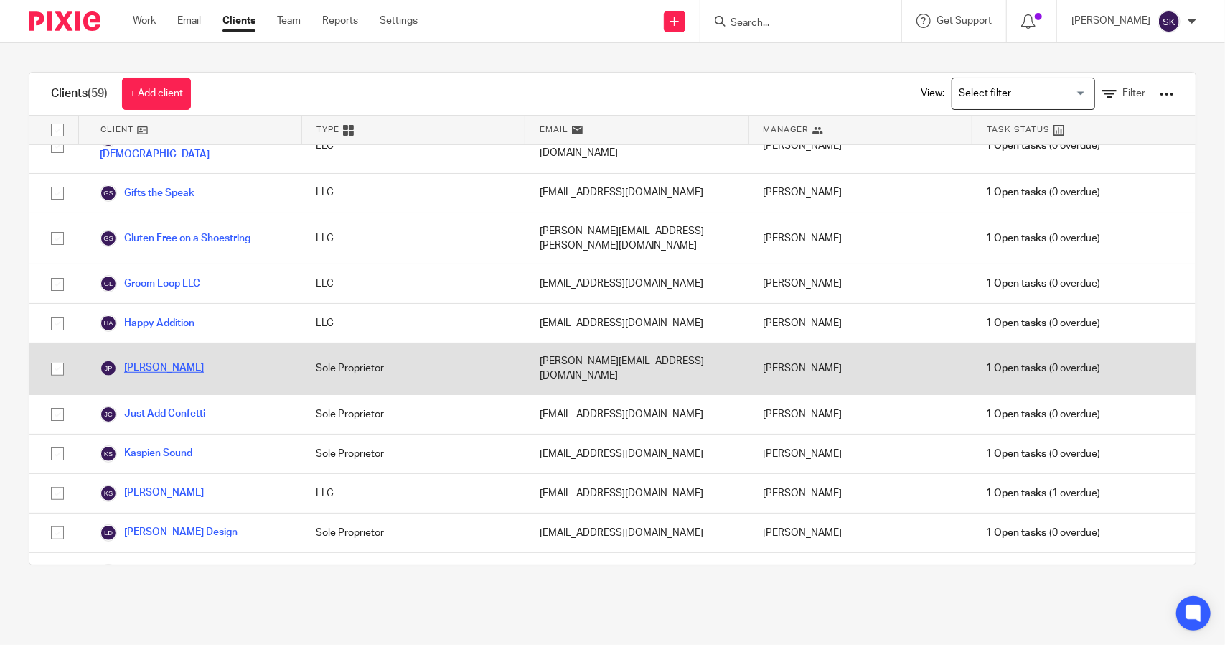
click at [155, 360] on link "[PERSON_NAME]" at bounding box center [152, 368] width 104 height 17
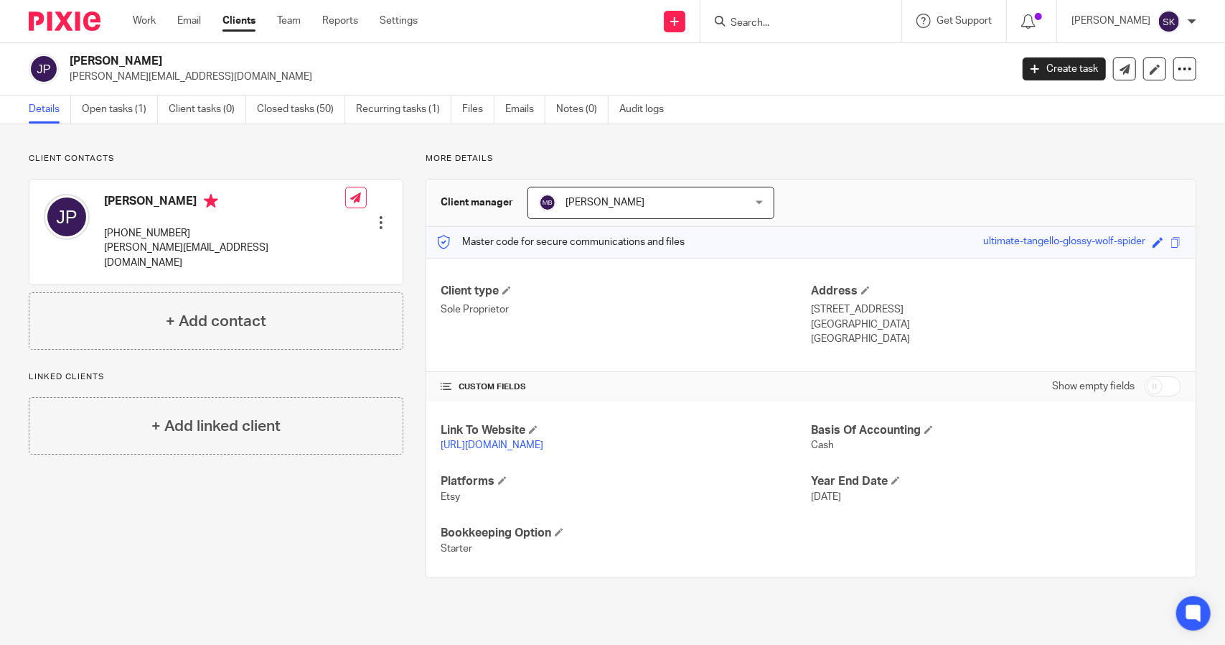
click at [543, 442] on link "[URL][DOMAIN_NAME]" at bounding box center [492, 445] width 103 height 10
